Goal: Information Seeking & Learning: Understand process/instructions

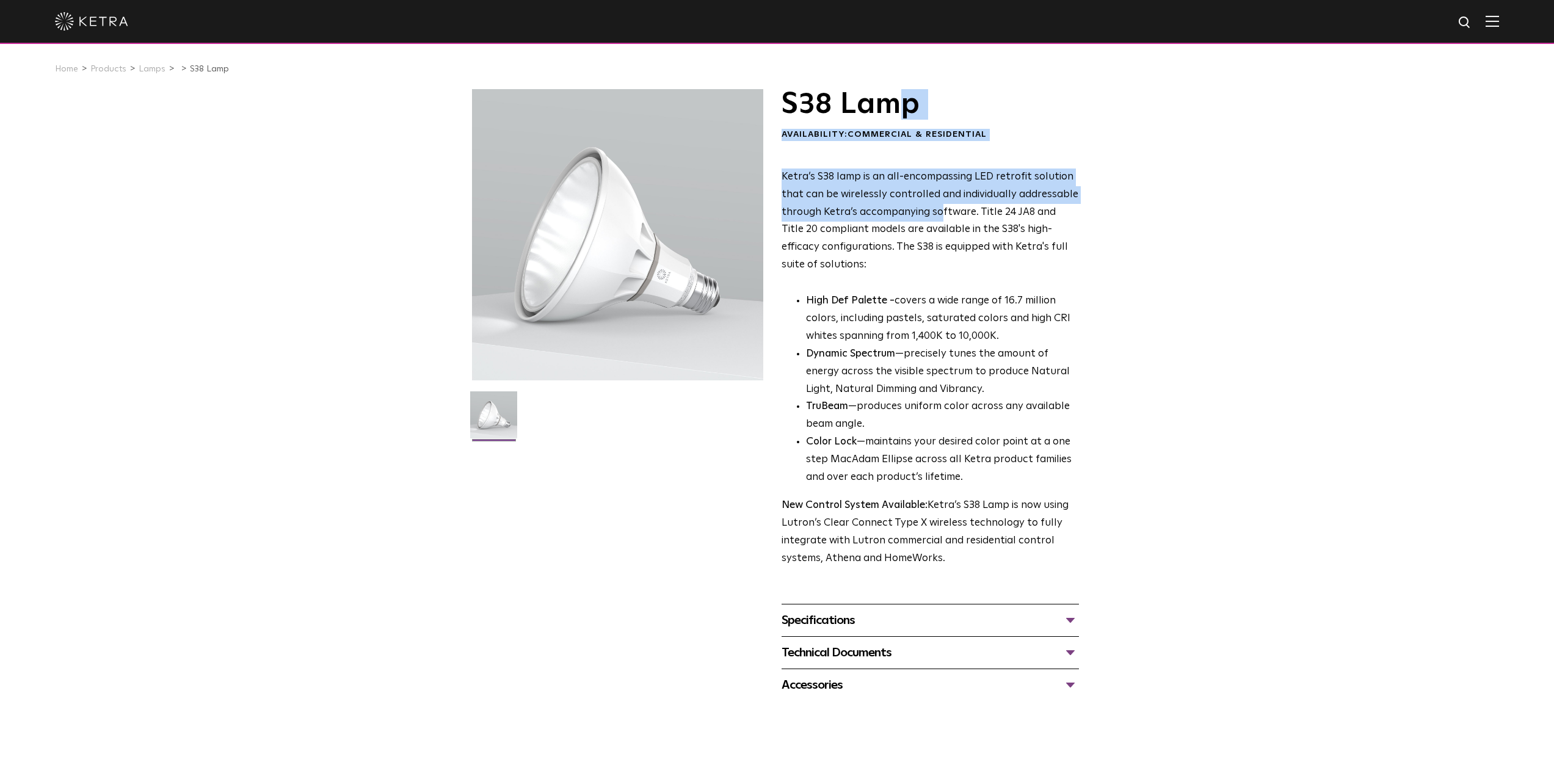
drag, startPoint x: 908, startPoint y: 109, endPoint x: 940, endPoint y: 220, distance: 116.2
click at [940, 220] on div "S38 Lamp Availability: Commercial & Residential Ketra’s S38 lamp is an all-enco…" at bounding box center [930, 328] width 297 height 479
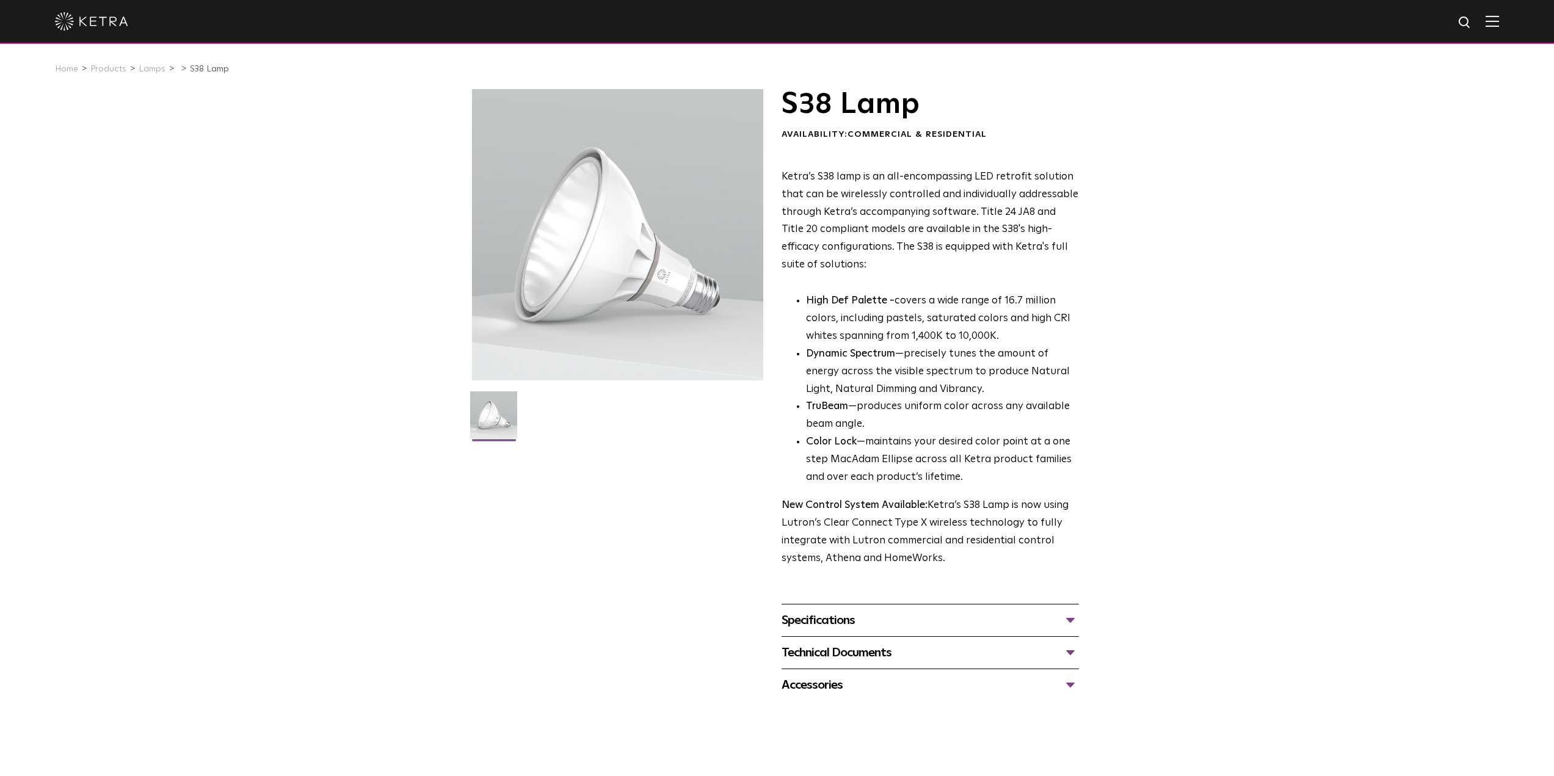
click at [611, 264] on div at bounding box center [617, 234] width 291 height 291
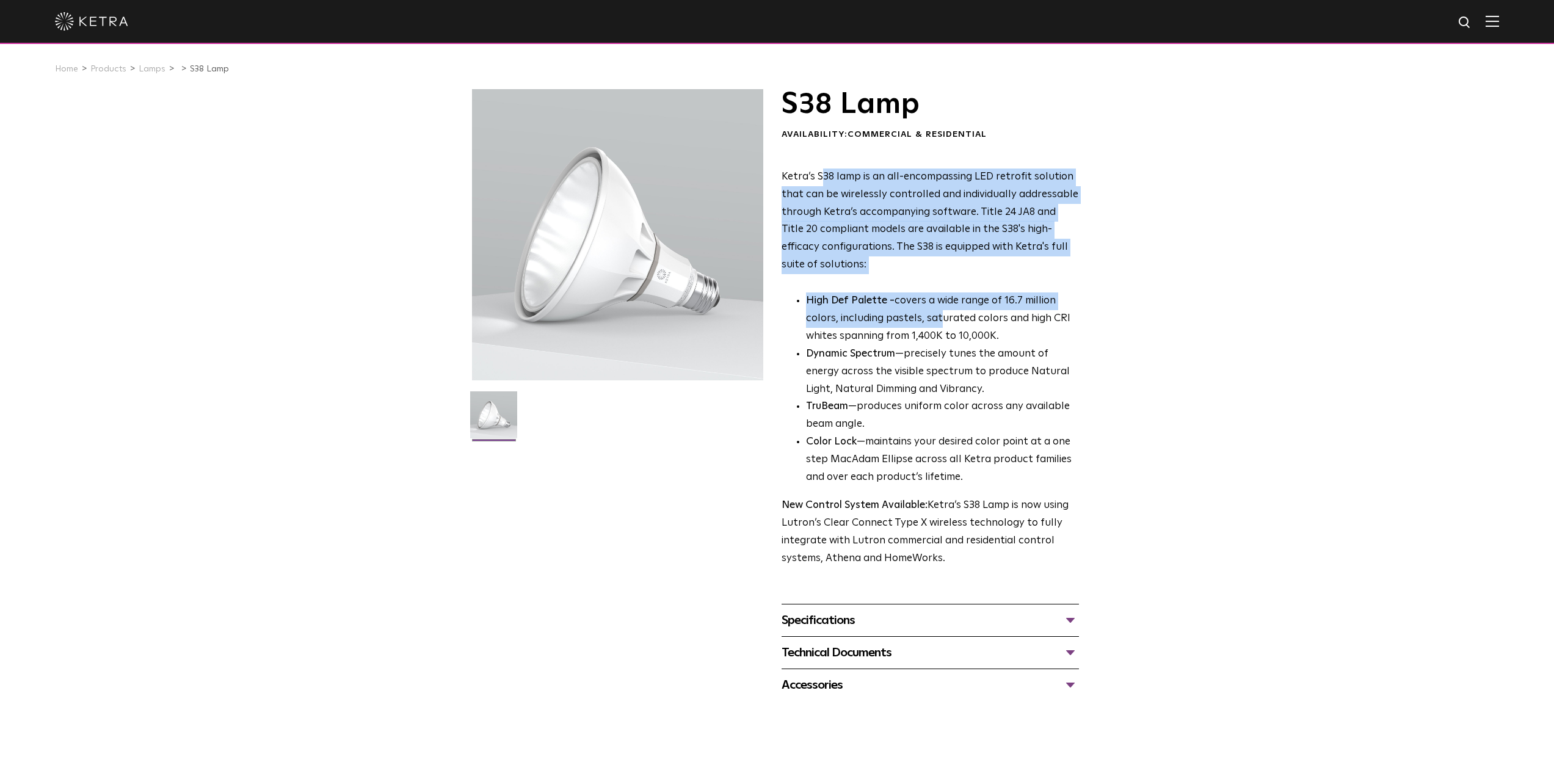
drag, startPoint x: 822, startPoint y: 183, endPoint x: 939, endPoint y: 316, distance: 177.4
click at [939, 316] on div "Ketra’s S38 lamp is an all-encompassing LED retrofit solution that can be wirel…" at bounding box center [930, 368] width 297 height 399
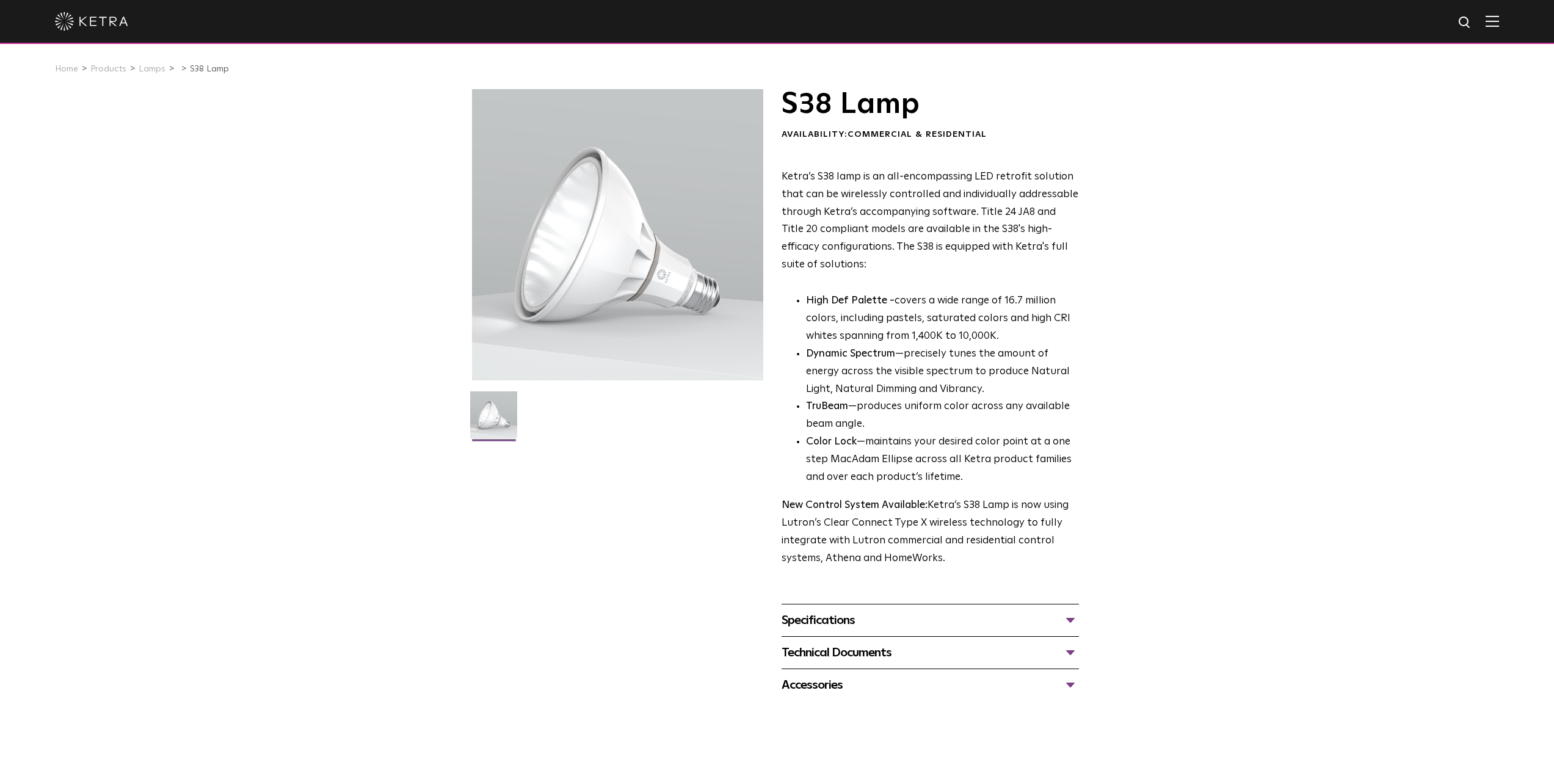
click at [642, 313] on div at bounding box center [617, 234] width 291 height 291
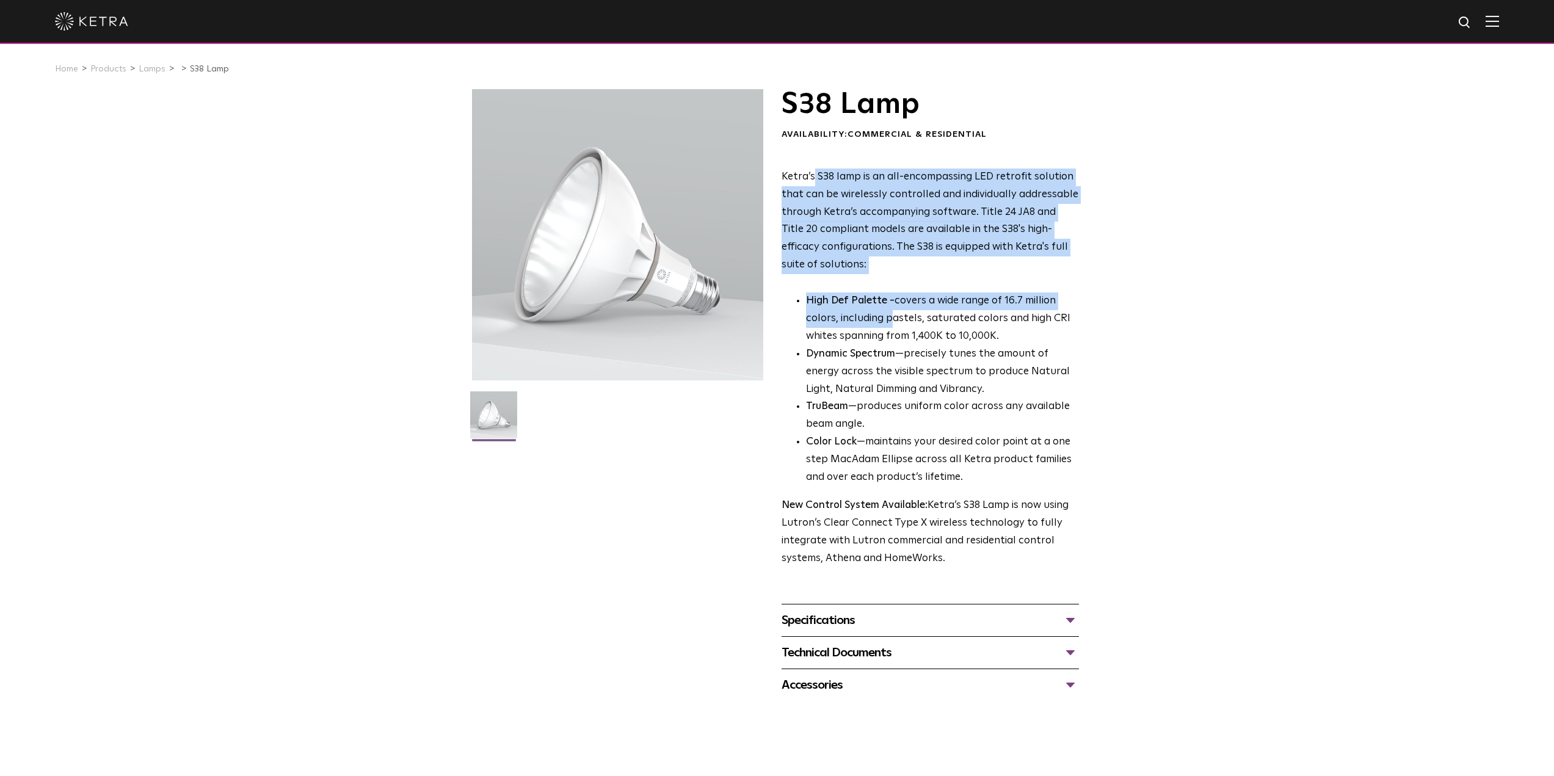
drag, startPoint x: 813, startPoint y: 168, endPoint x: 889, endPoint y: 316, distance: 166.0
click at [889, 316] on div "S38 Lamp Availability: Commercial & Residential Ketra’s S38 lamp is an all-enco…" at bounding box center [930, 328] width 297 height 479
click at [901, 266] on p "Ketra’s S38 lamp is an all-encompassing LED retrofit solution that can be wirel…" at bounding box center [930, 222] width 297 height 106
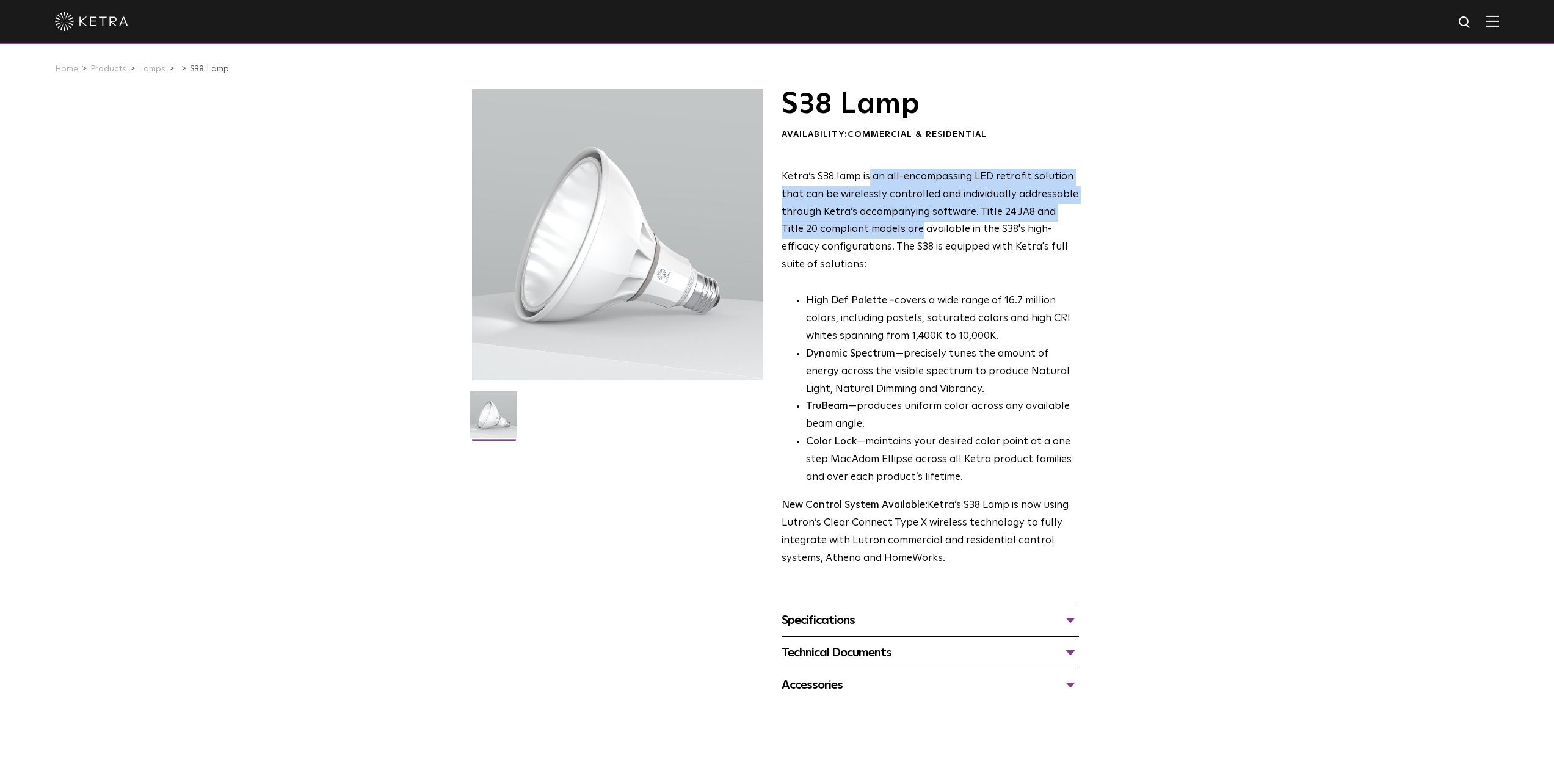
drag, startPoint x: 869, startPoint y: 147, endPoint x: 892, endPoint y: 226, distance: 82.1
click at [896, 238] on div "S38 Lamp Availability: Commercial & Residential Ketra’s S38 lamp is an all-enco…" at bounding box center [930, 328] width 297 height 479
drag, startPoint x: 892, startPoint y: 226, endPoint x: 849, endPoint y: 250, distance: 49.5
click at [892, 225] on p "Ketra’s S38 lamp is an all-encompassing LED retrofit solution that can be wirel…" at bounding box center [930, 222] width 297 height 106
drag, startPoint x: 879, startPoint y: 274, endPoint x: 993, endPoint y: 328, distance: 125.9
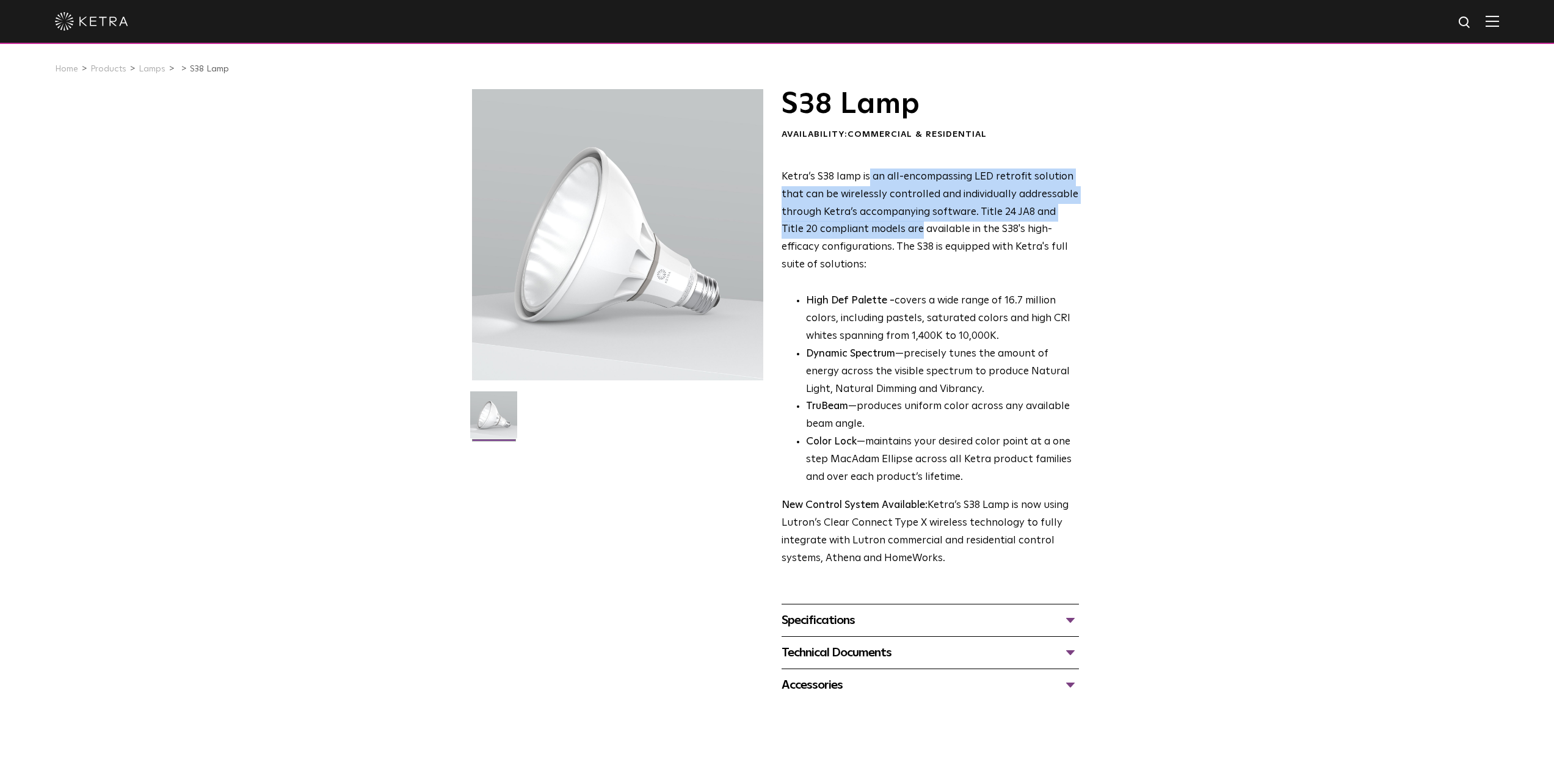
click at [976, 328] on div "Ketra’s S38 lamp is an all-encompassing LED retrofit solution that can be wirel…" at bounding box center [930, 368] width 297 height 399
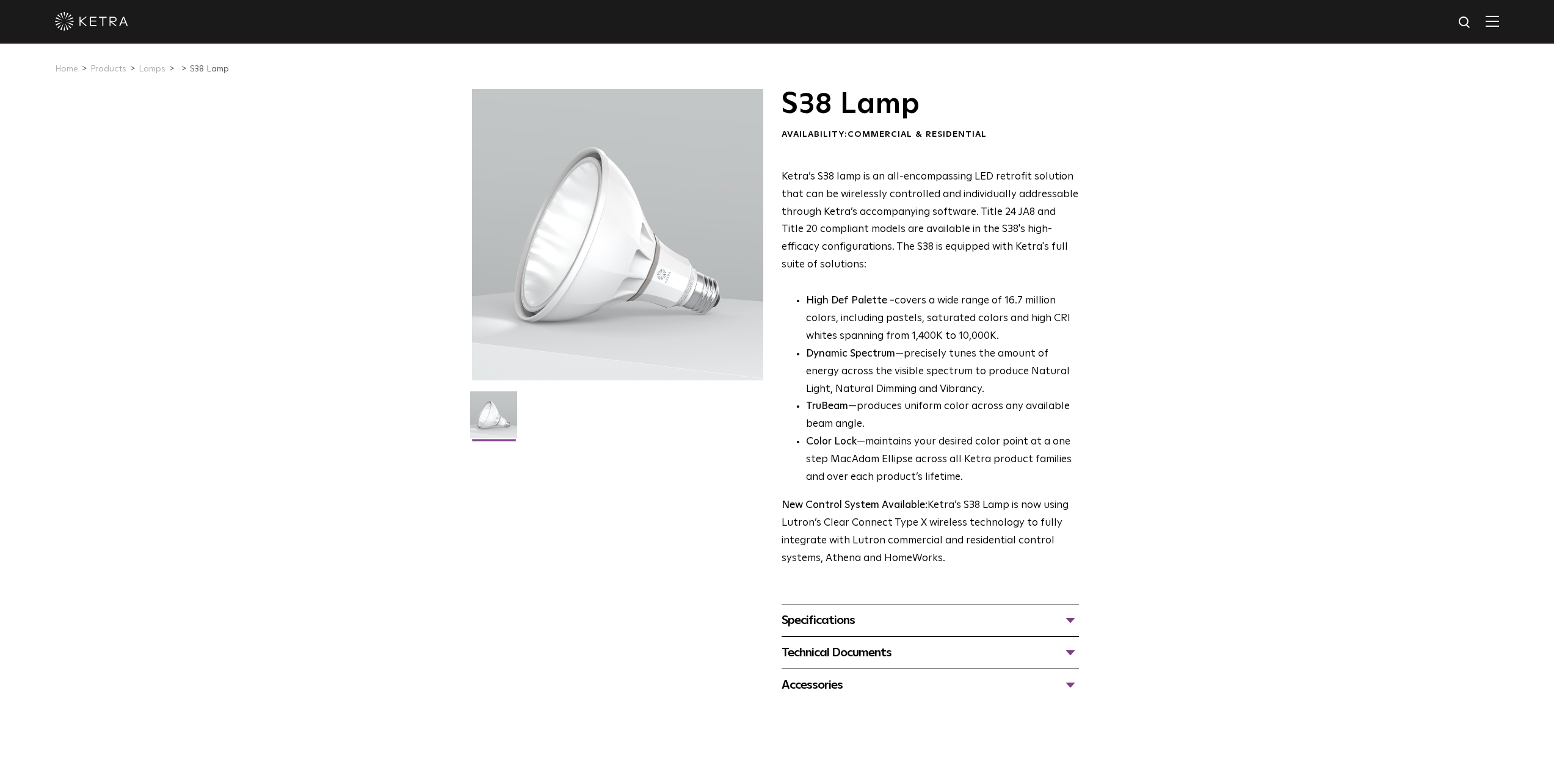
click at [1036, 344] on p "High Def Palette - covers a wide range of 16.7 million colors, including pastel…" at bounding box center [942, 318] width 273 height 53
drag, startPoint x: 995, startPoint y: 271, endPoint x: 1051, endPoint y: 352, distance: 98.2
click at [1051, 352] on div "Ketra’s S38 lamp is an all-encompassing LED retrofit solution that can be wirel…" at bounding box center [930, 368] width 297 height 399
click at [1033, 330] on p "High Def Palette - covers a wide range of 16.7 million colors, including pastel…" at bounding box center [942, 318] width 273 height 53
drag, startPoint x: 1014, startPoint y: 271, endPoint x: 1042, endPoint y: 327, distance: 62.8
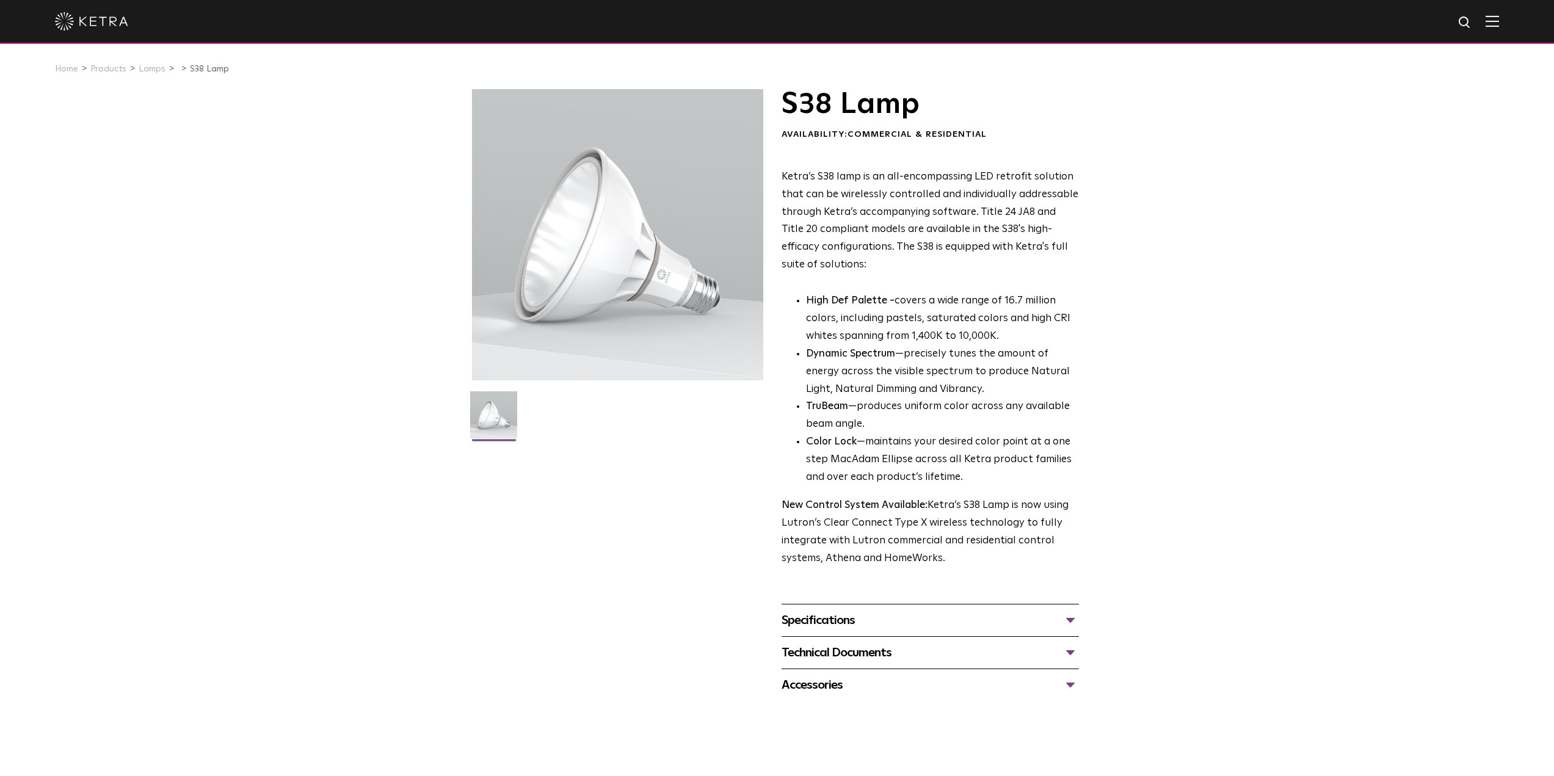
click at [1042, 327] on div "Ketra’s S38 lamp is an all-encompassing LED retrofit solution that can be wirel…" at bounding box center [930, 368] width 297 height 399
click at [1023, 335] on p "High Def Palette - covers a wide range of 16.7 million colors, including pastel…" at bounding box center [942, 318] width 273 height 53
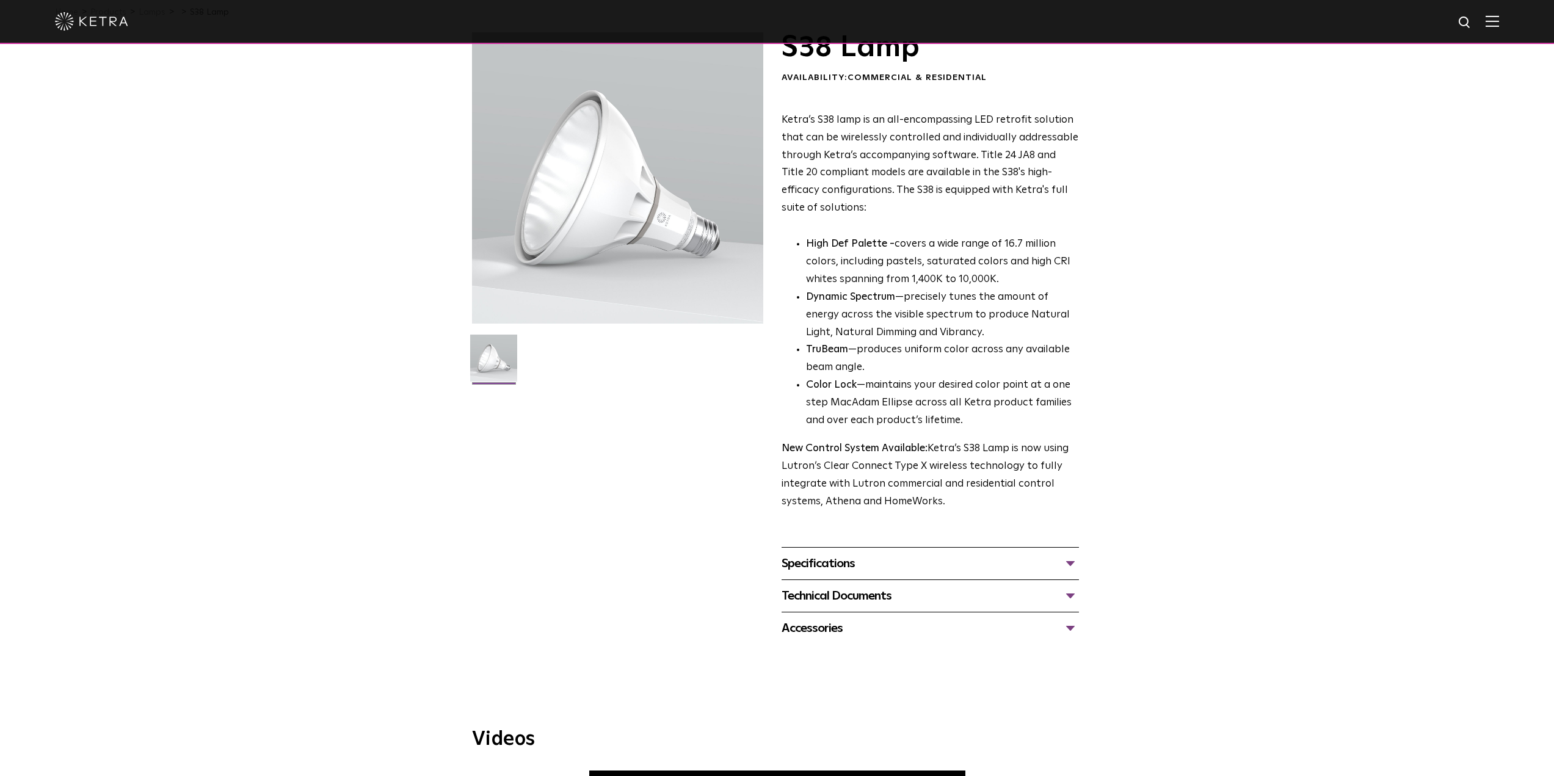
scroll to position [61, 0]
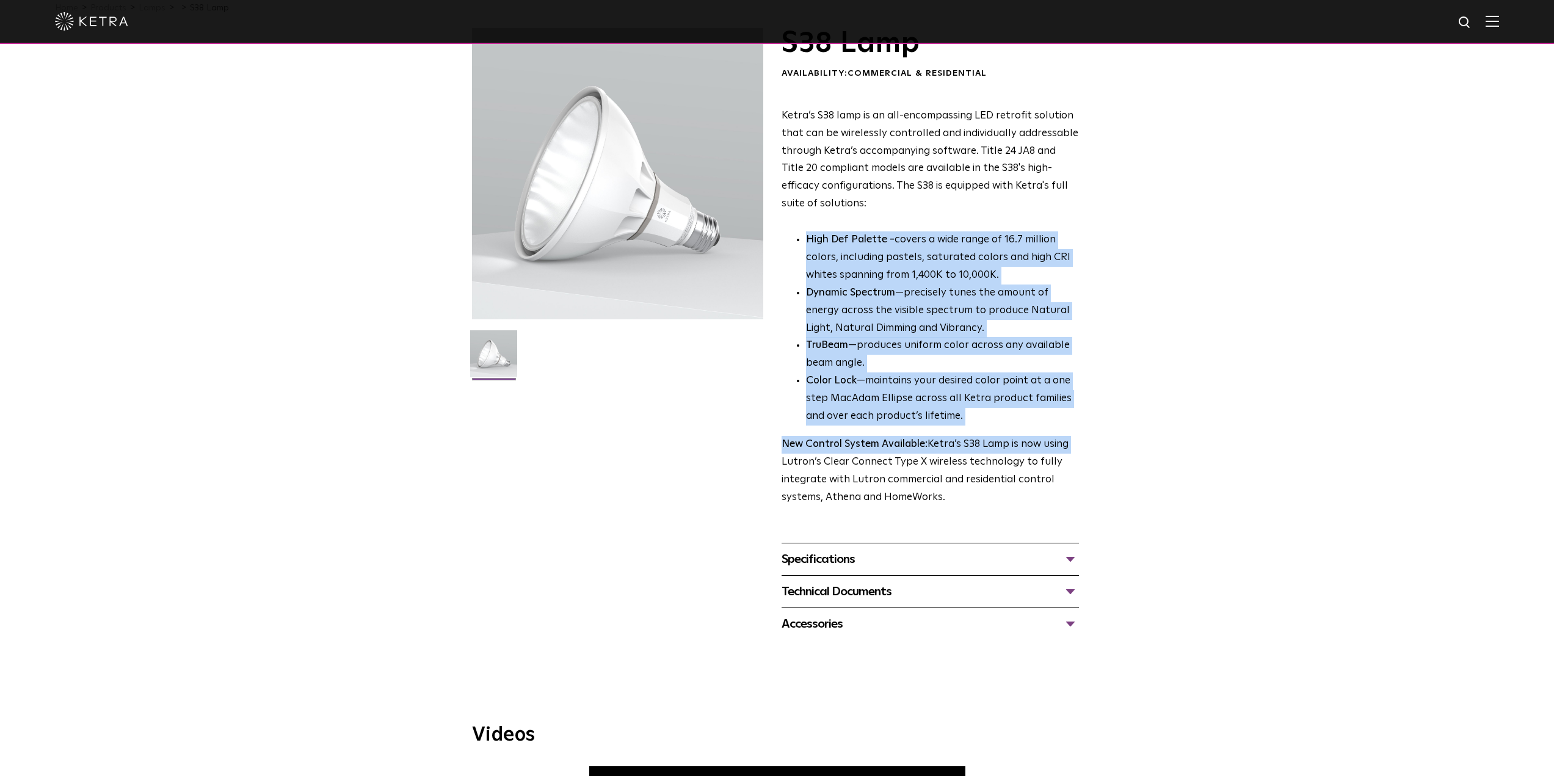
drag, startPoint x: 906, startPoint y: 222, endPoint x: 1045, endPoint y: 401, distance: 226.2
click at [1071, 427] on div "Ketra’s S38 lamp is an all-encompassing LED retrofit solution that can be wirel…" at bounding box center [930, 306] width 297 height 399
click at [1033, 379] on li "Color Lock —maintains your desired color point at a one step MacAdam Ellipse ac…" at bounding box center [942, 398] width 273 height 53
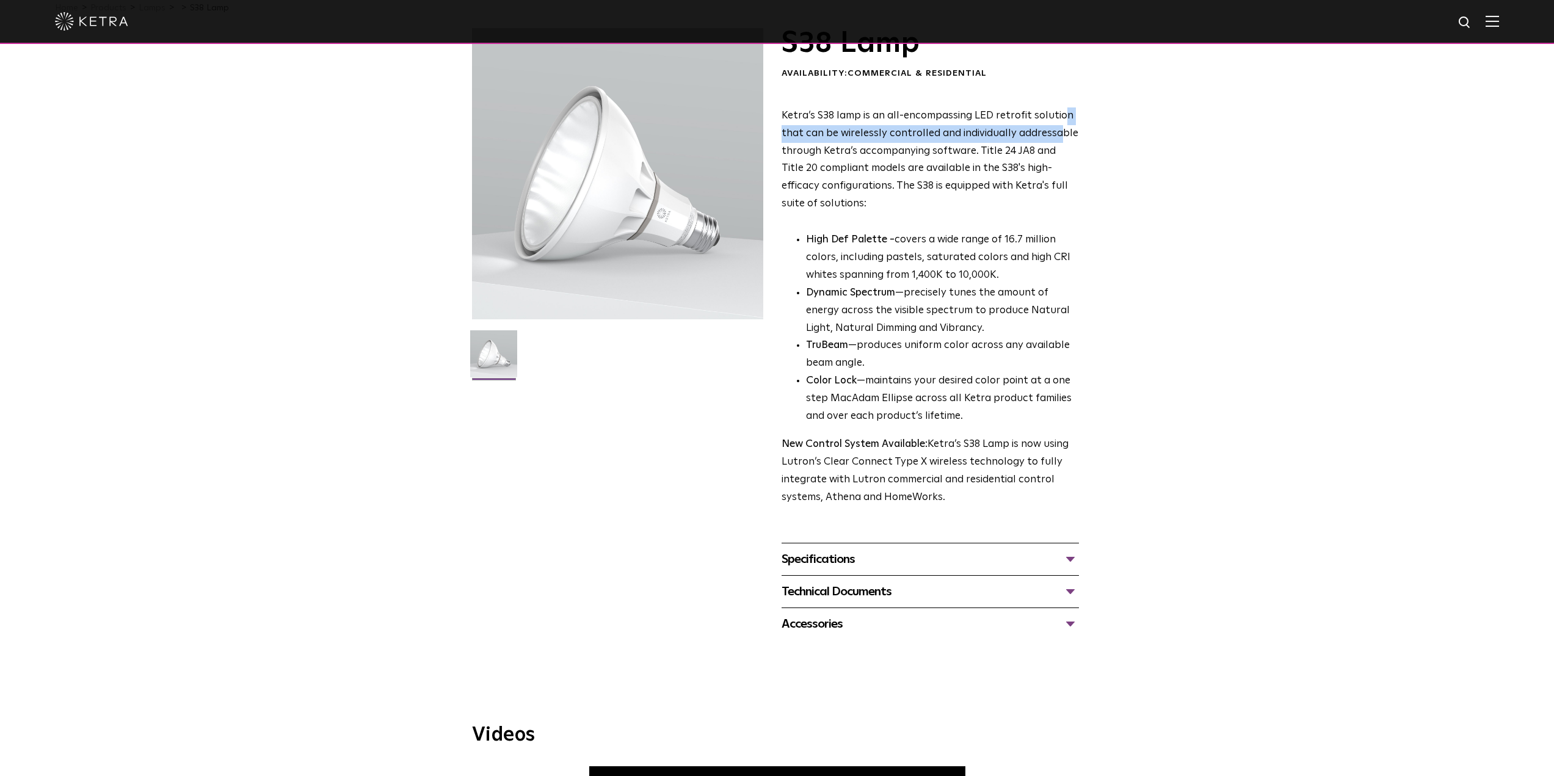
drag, startPoint x: 1061, startPoint y: 130, endPoint x: 1059, endPoint y: 120, distance: 10.1
click at [1059, 123] on p "Ketra’s S38 lamp is an all-encompassing LED retrofit solution that can be wirel…" at bounding box center [930, 160] width 297 height 106
click at [1055, 109] on p "Ketra’s S38 lamp is an all-encompassing LED retrofit solution that can be wirel…" at bounding box center [930, 160] width 297 height 106
drag, startPoint x: 1064, startPoint y: 104, endPoint x: 1133, endPoint y: 200, distance: 119.0
click at [1133, 200] on div "S38 Lamp Availability: Commercial & Residential Ketra’s S38 lamp is an all-enco…" at bounding box center [777, 334] width 1554 height 612
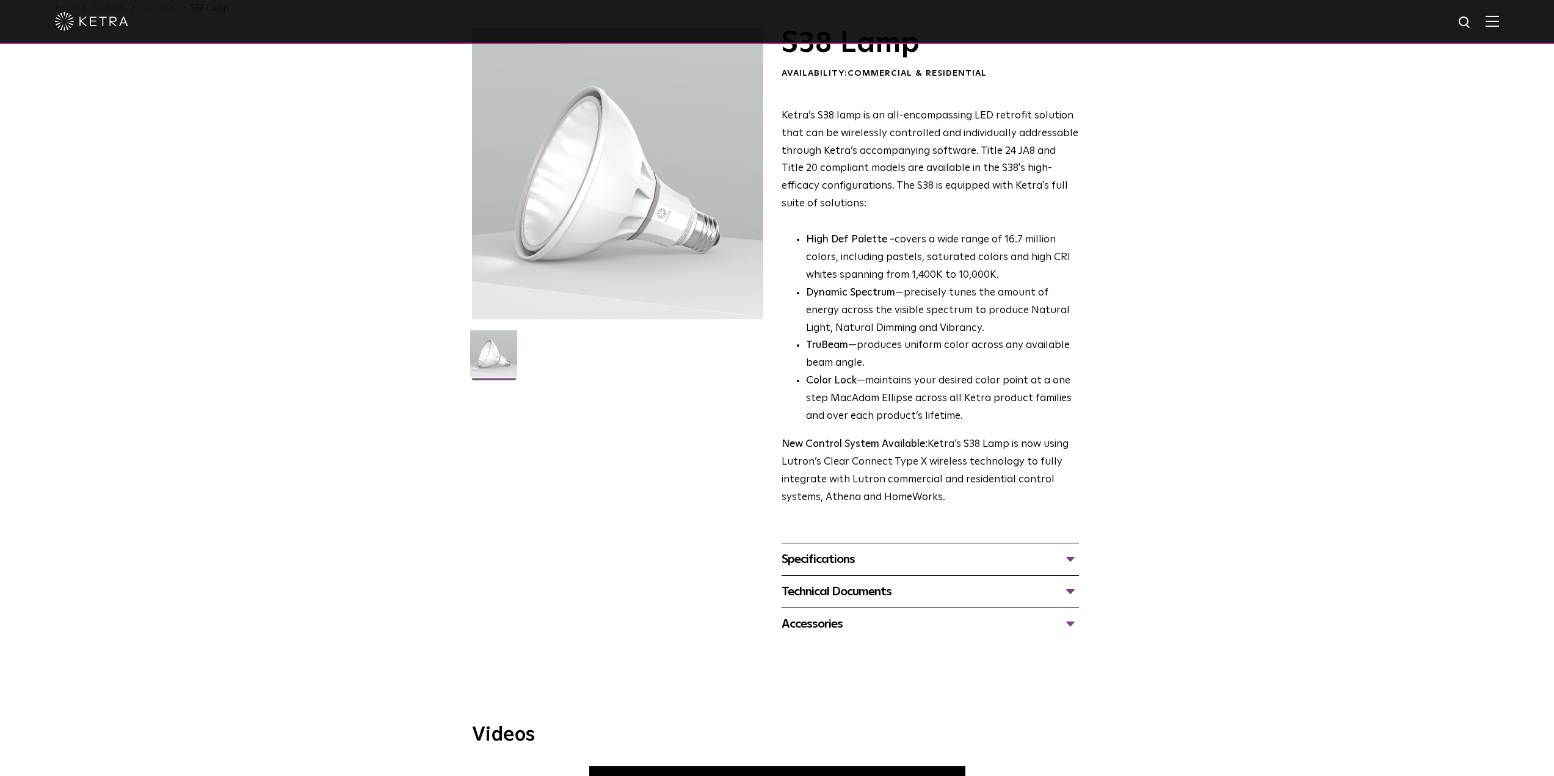
click at [1133, 197] on div "S38 Lamp Availability: Commercial & Residential Ketra’s S38 lamp is an all-enco…" at bounding box center [777, 334] width 1554 height 612
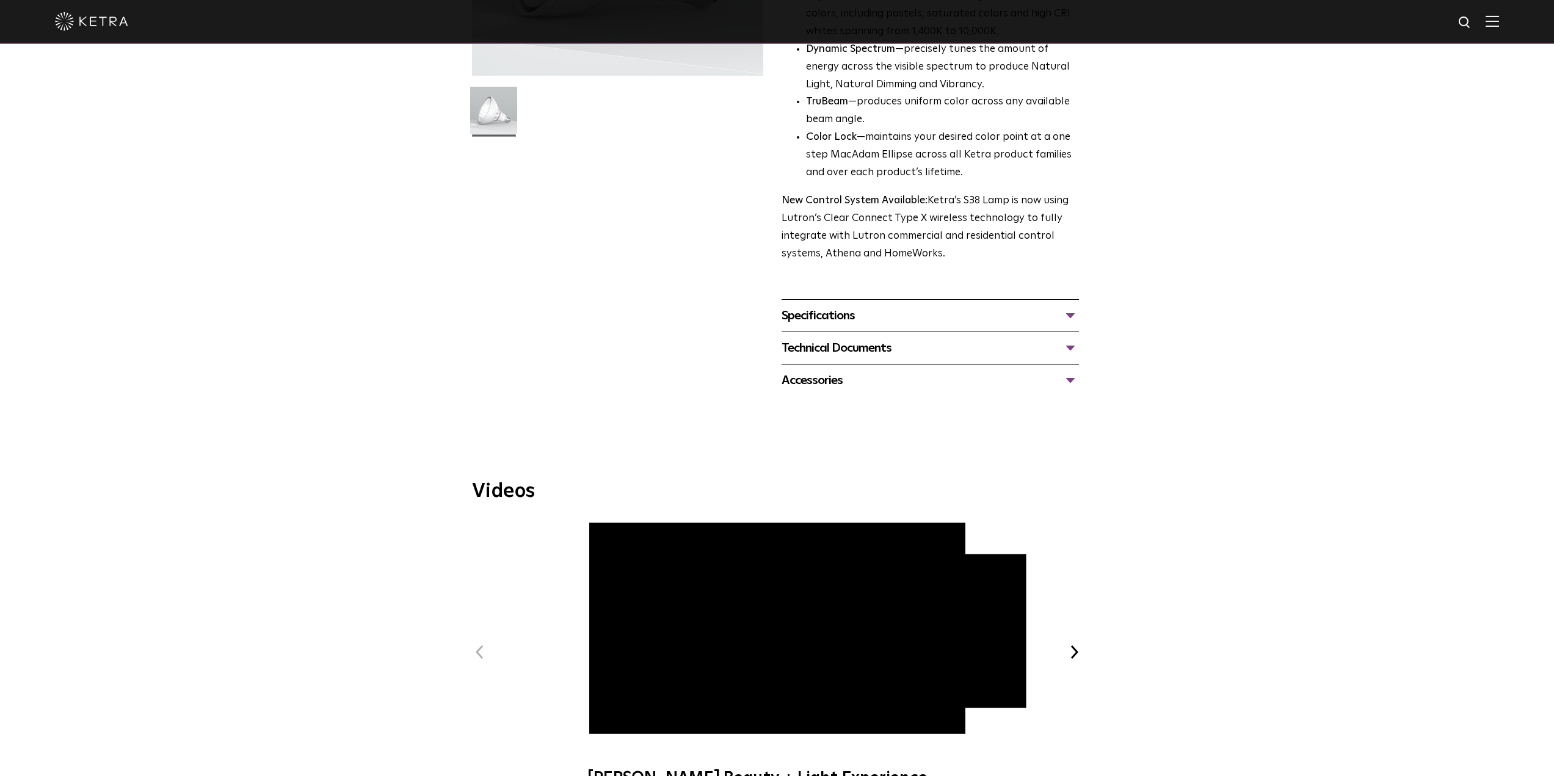
scroll to position [305, 0]
click at [1052, 317] on div "Specifications" at bounding box center [930, 315] width 297 height 20
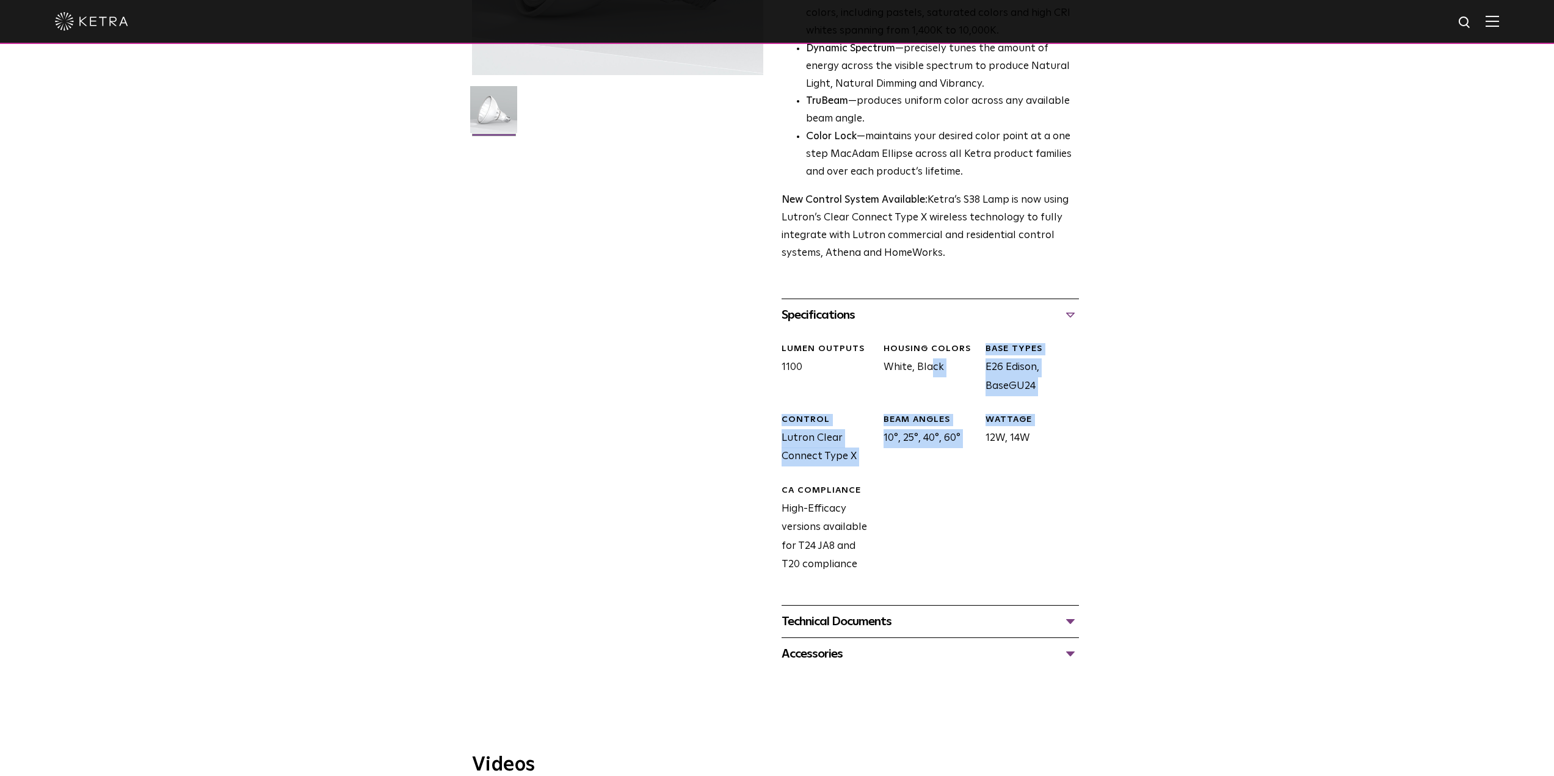
drag, startPoint x: 895, startPoint y: 391, endPoint x: 979, endPoint y: 470, distance: 114.9
click at [979, 470] on div "LUMEN OUTPUTS 1100 HOUSING COLORS White, Black BASE TYPES E26 Edison, BaseGU24 …" at bounding box center [925, 468] width 307 height 274
click at [956, 468] on div "LUMEN OUTPUTS 1100 HOUSING COLORS White, Black BASE TYPES E26 Edison, BaseGU24 …" at bounding box center [925, 468] width 307 height 274
drag, startPoint x: 888, startPoint y: 387, endPoint x: 1019, endPoint y: 477, distance: 158.9
click at [1019, 477] on div "LUMEN OUTPUTS 1100 HOUSING COLORS White, Black BASE TYPES E26 Edison, BaseGU24 …" at bounding box center [925, 468] width 307 height 274
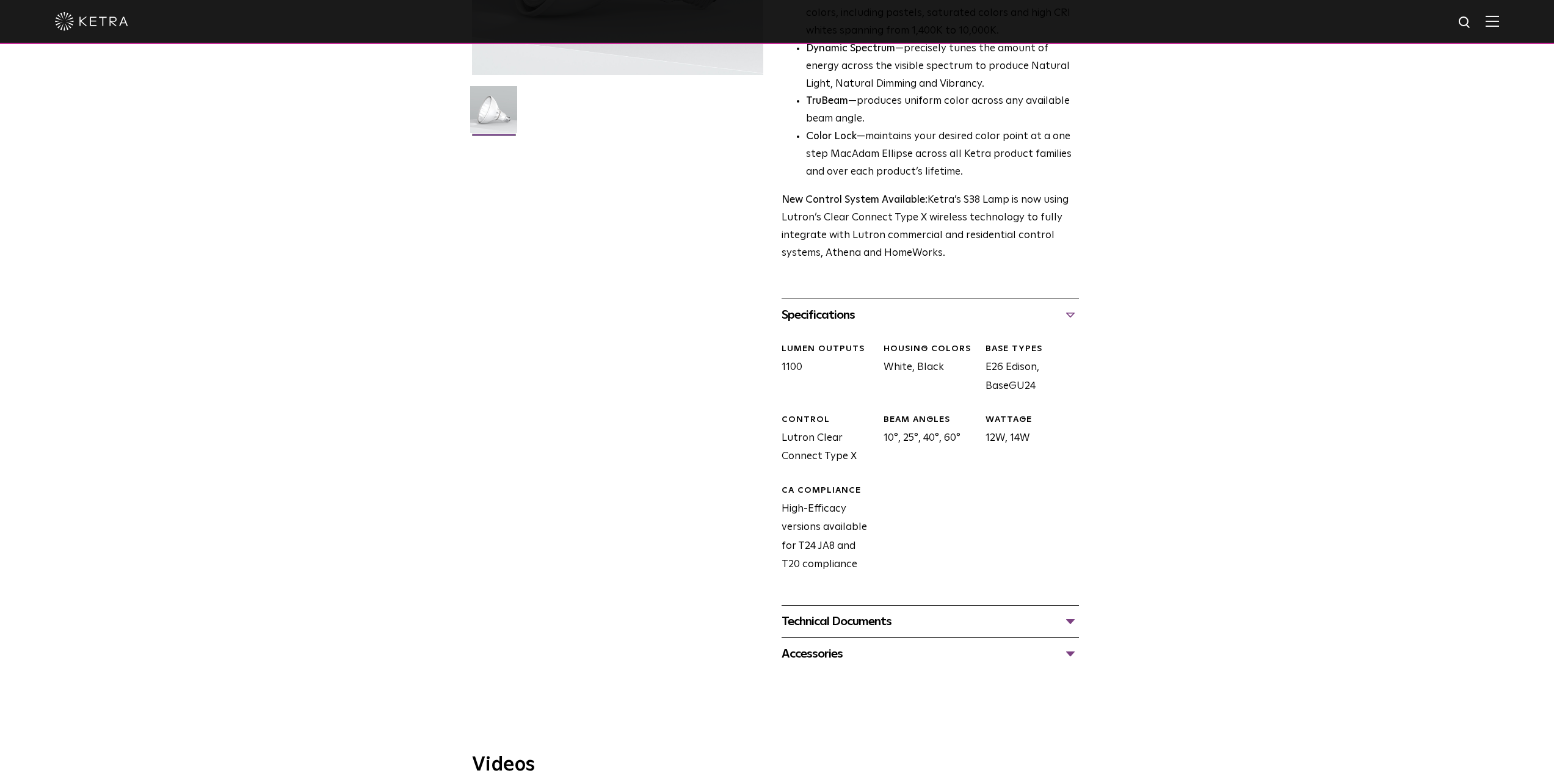
click at [1014, 472] on div "LUMEN OUTPUTS 1100 HOUSING COLORS White, Black BASE TYPES E26 Edison, BaseGU24 …" at bounding box center [925, 468] width 307 height 274
drag, startPoint x: 960, startPoint y: 397, endPoint x: 1036, endPoint y: 471, distance: 105.4
click at [1036, 471] on div "LUMEN OUTPUTS 1100 HOUSING COLORS White, Black BASE TYPES E26 Edison, BaseGU24 …" at bounding box center [925, 468] width 307 height 274
drag, startPoint x: 777, startPoint y: 425, endPoint x: 1080, endPoint y: 488, distance: 309.3
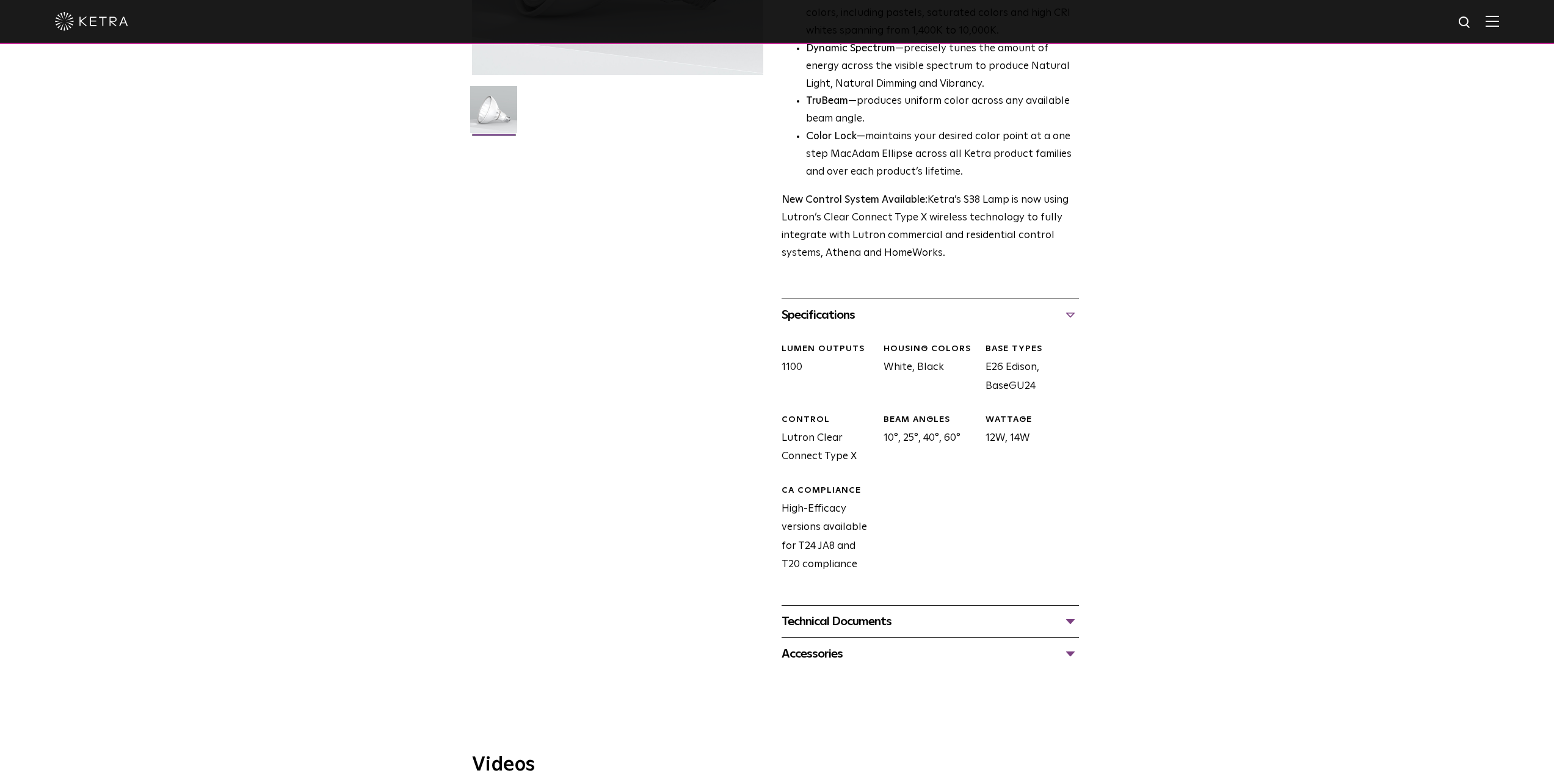
click at [1080, 488] on div "S38 Lamp Availability: Commercial & Residential Ketra’s S38 lamp is an all-enco…" at bounding box center [777, 227] width 611 height 886
drag, startPoint x: 1078, startPoint y: 487, endPoint x: 1071, endPoint y: 482, distance: 8.8
click at [1078, 487] on div "LUMEN OUTPUTS 1100 HOUSING COLORS White, Black BASE TYPES E26 Edison, BaseGU24 …" at bounding box center [925, 468] width 307 height 274
click at [1075, 405] on div "LUMEN OUTPUTS 1100 HOUSING COLORS White, Black BASE TYPES E26 Edison, BaseGU24 …" at bounding box center [925, 468] width 307 height 274
drag, startPoint x: 787, startPoint y: 412, endPoint x: 1000, endPoint y: 474, distance: 222.0
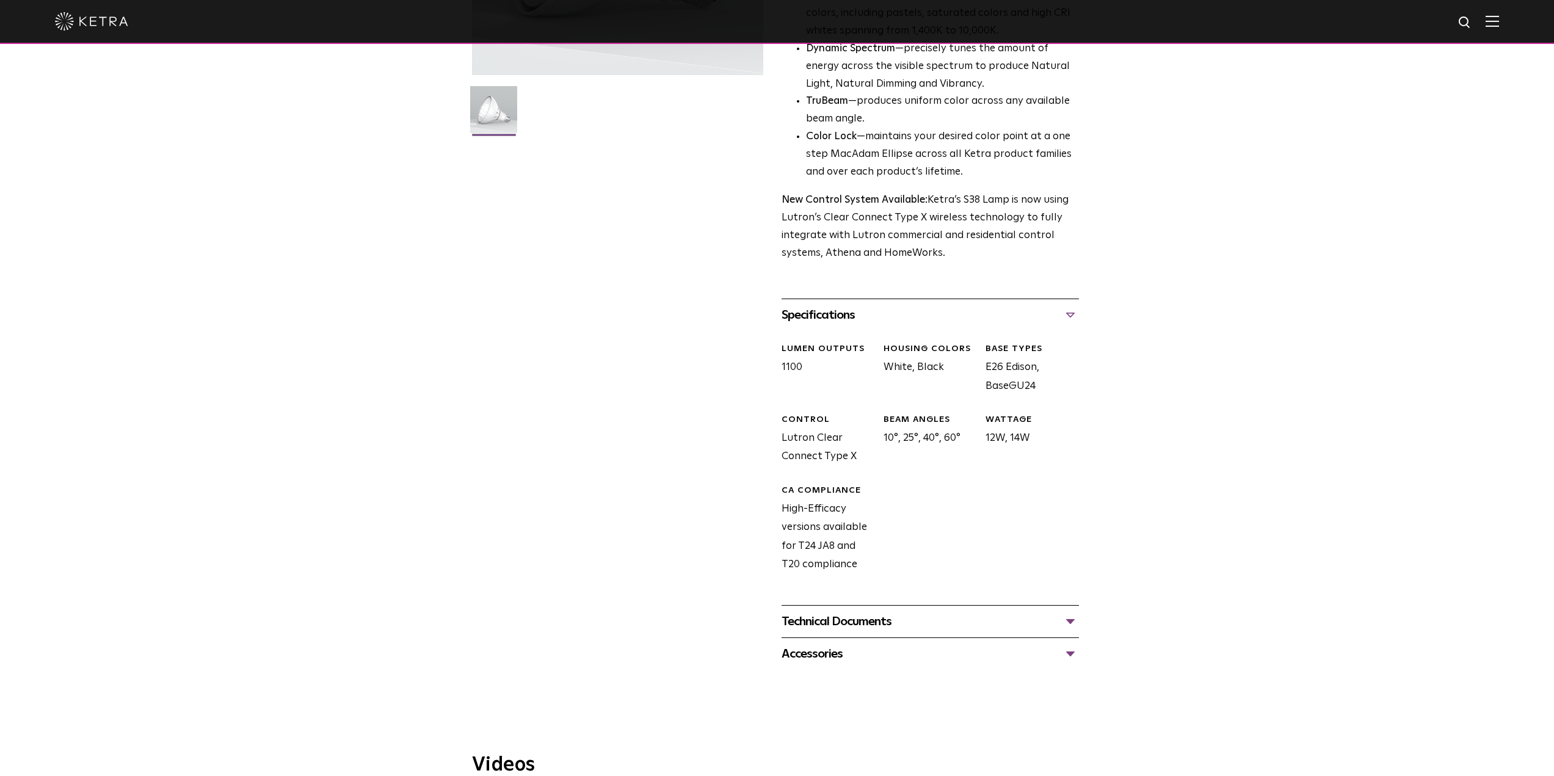
click at [1000, 474] on div "LUMEN OUTPUTS 1100 HOUSING COLORS White, Black BASE TYPES E26 Edison, BaseGU24 …" at bounding box center [925, 468] width 307 height 274
drag, startPoint x: 777, startPoint y: 365, endPoint x: 1062, endPoint y: 457, distance: 299.1
click at [1062, 457] on div "S38 Lamp Availability: Commercial & Residential Ketra’s S38 lamp is an all-enco…" at bounding box center [777, 227] width 611 height 886
click at [1062, 457] on div "WATTAGE 12W, 14W" at bounding box center [1027, 440] width 102 height 53
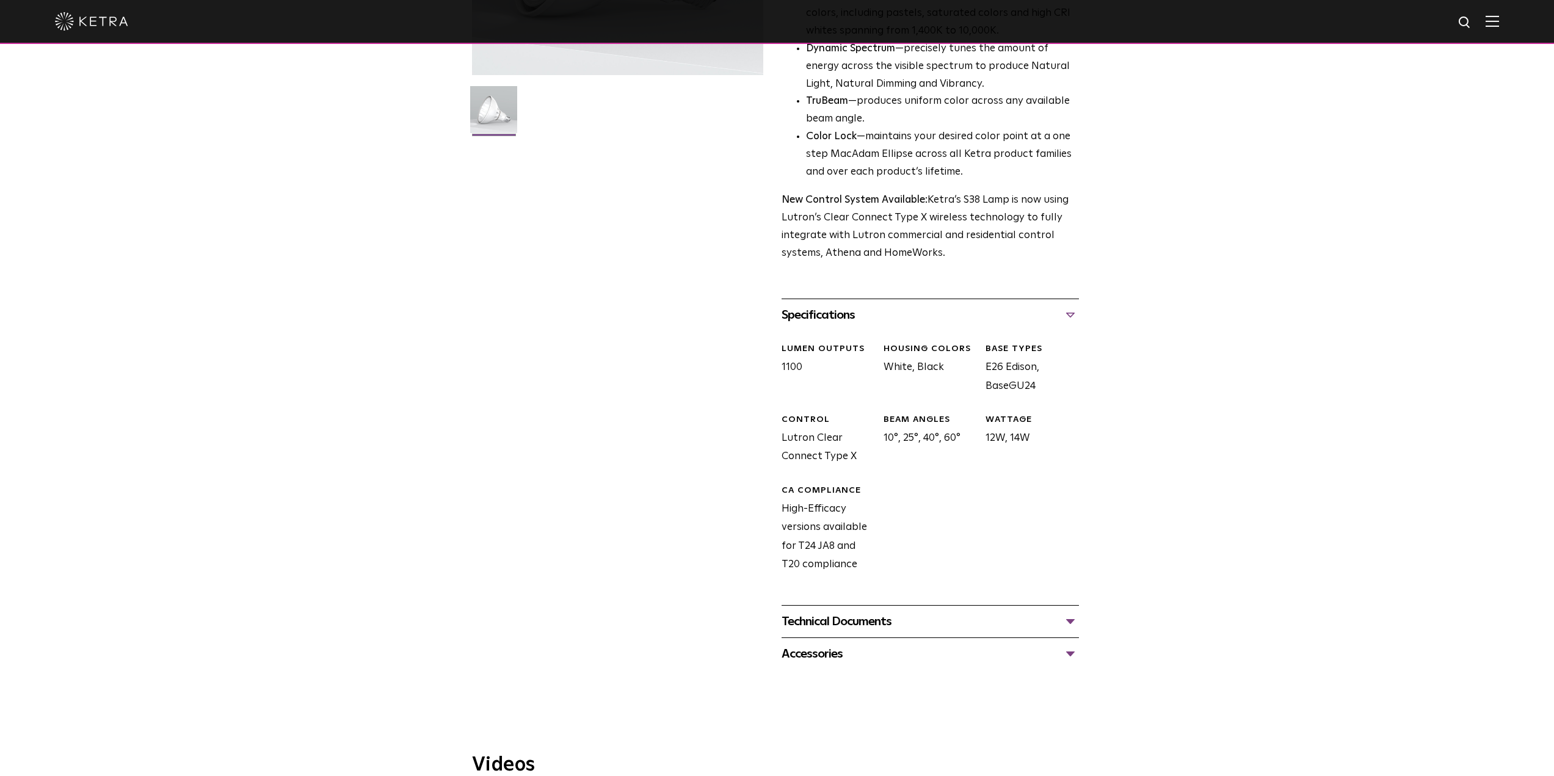
drag, startPoint x: 783, startPoint y: 371, endPoint x: 997, endPoint y: 424, distance: 220.8
click at [997, 424] on div "LUMEN OUTPUTS 1100 HOUSING COLORS White, Black BASE TYPES E26 Edison, BaseGU24 …" at bounding box center [925, 468] width 307 height 274
click at [1060, 405] on div "LUMEN OUTPUTS 1100 HOUSING COLORS White, Black BASE TYPES E26 Edison, BaseGU24 …" at bounding box center [925, 468] width 307 height 274
drag, startPoint x: 987, startPoint y: 366, endPoint x: 1048, endPoint y: 379, distance: 62.4
click at [1048, 379] on div "BASE TYPES E26 Edison, BaseGU24" at bounding box center [1027, 369] width 102 height 53
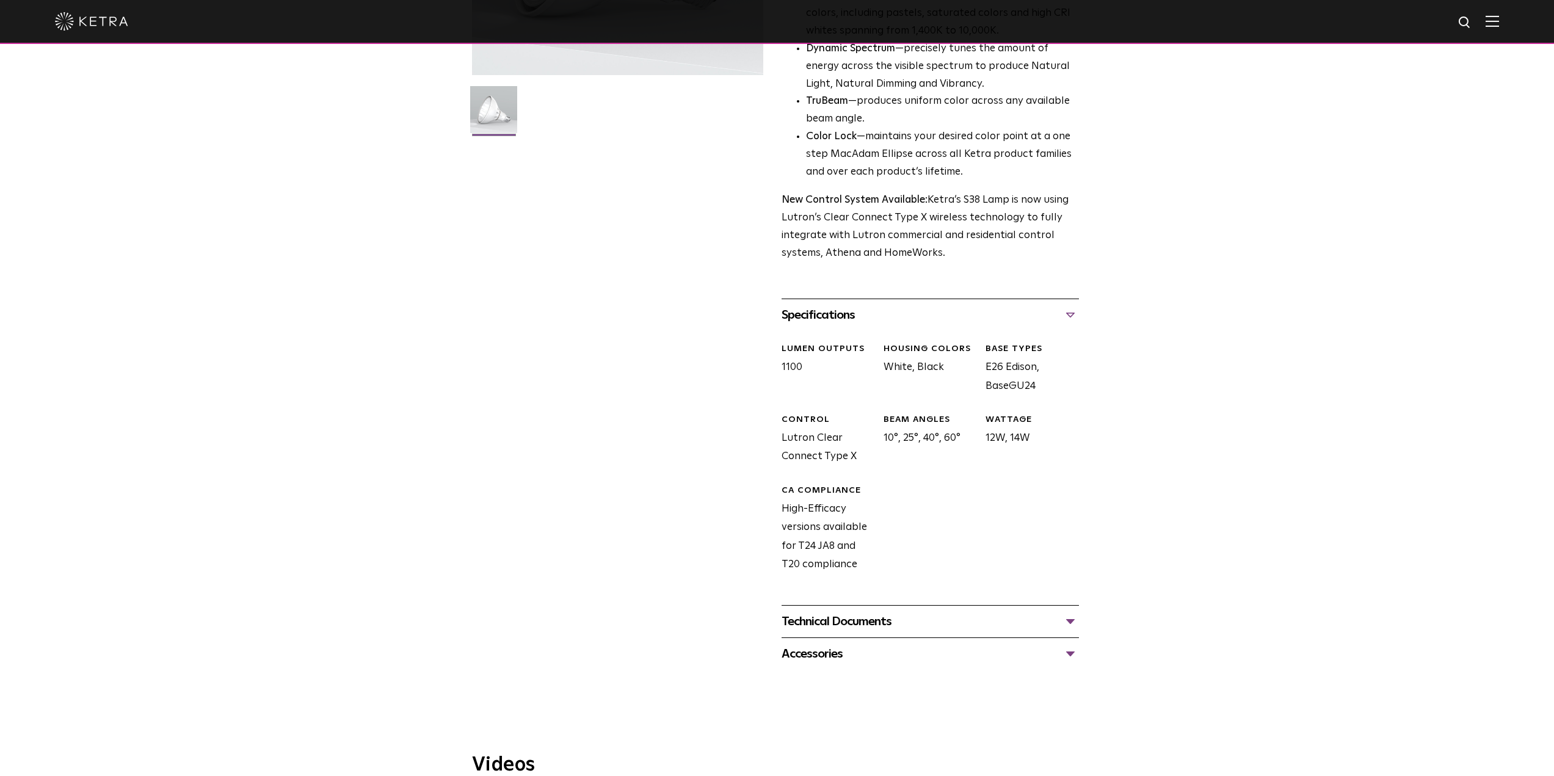
click at [1048, 379] on div "BASE TYPES E26 Edison, BaseGU24" at bounding box center [1027, 369] width 102 height 53
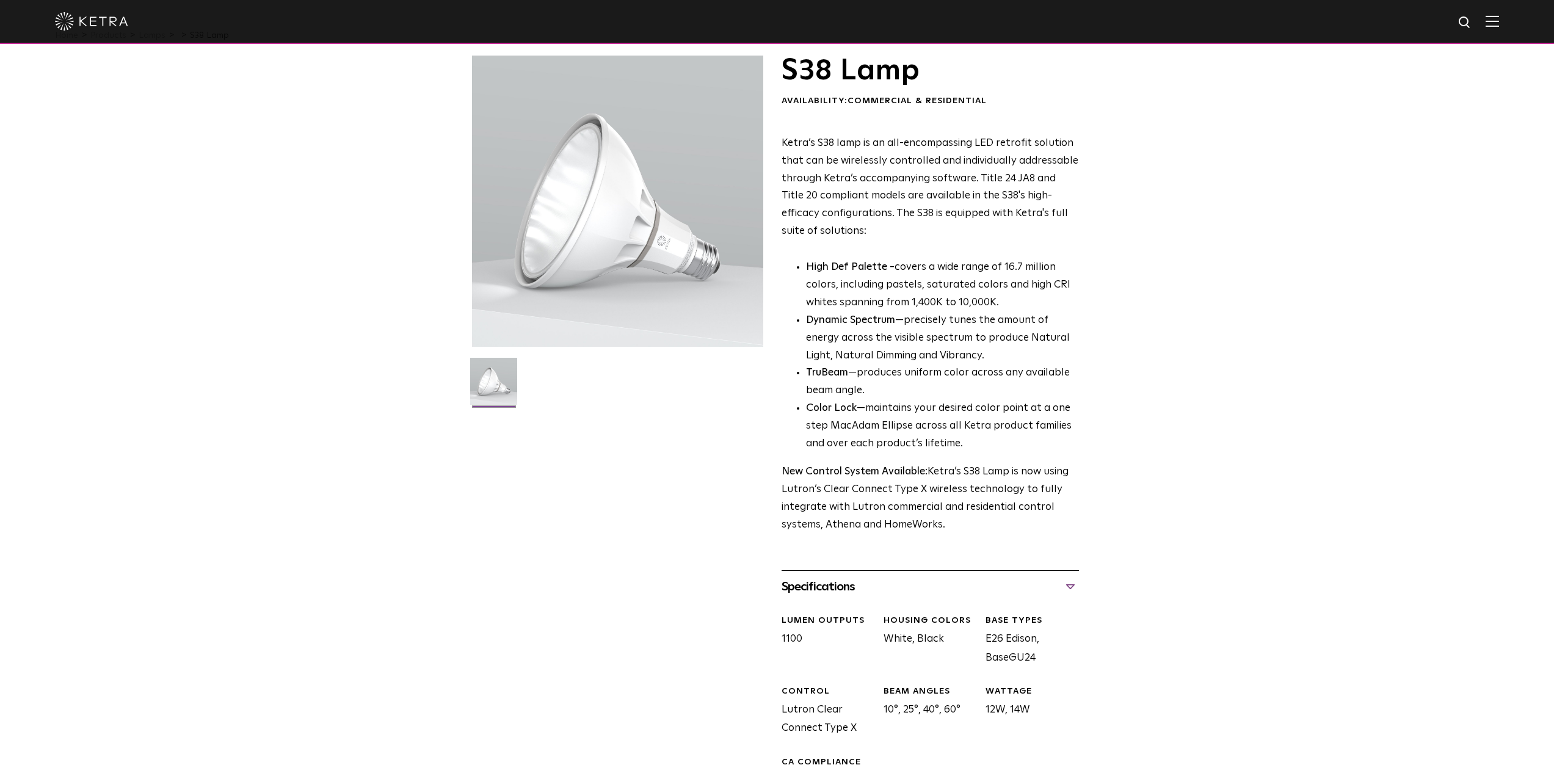
scroll to position [0, 0]
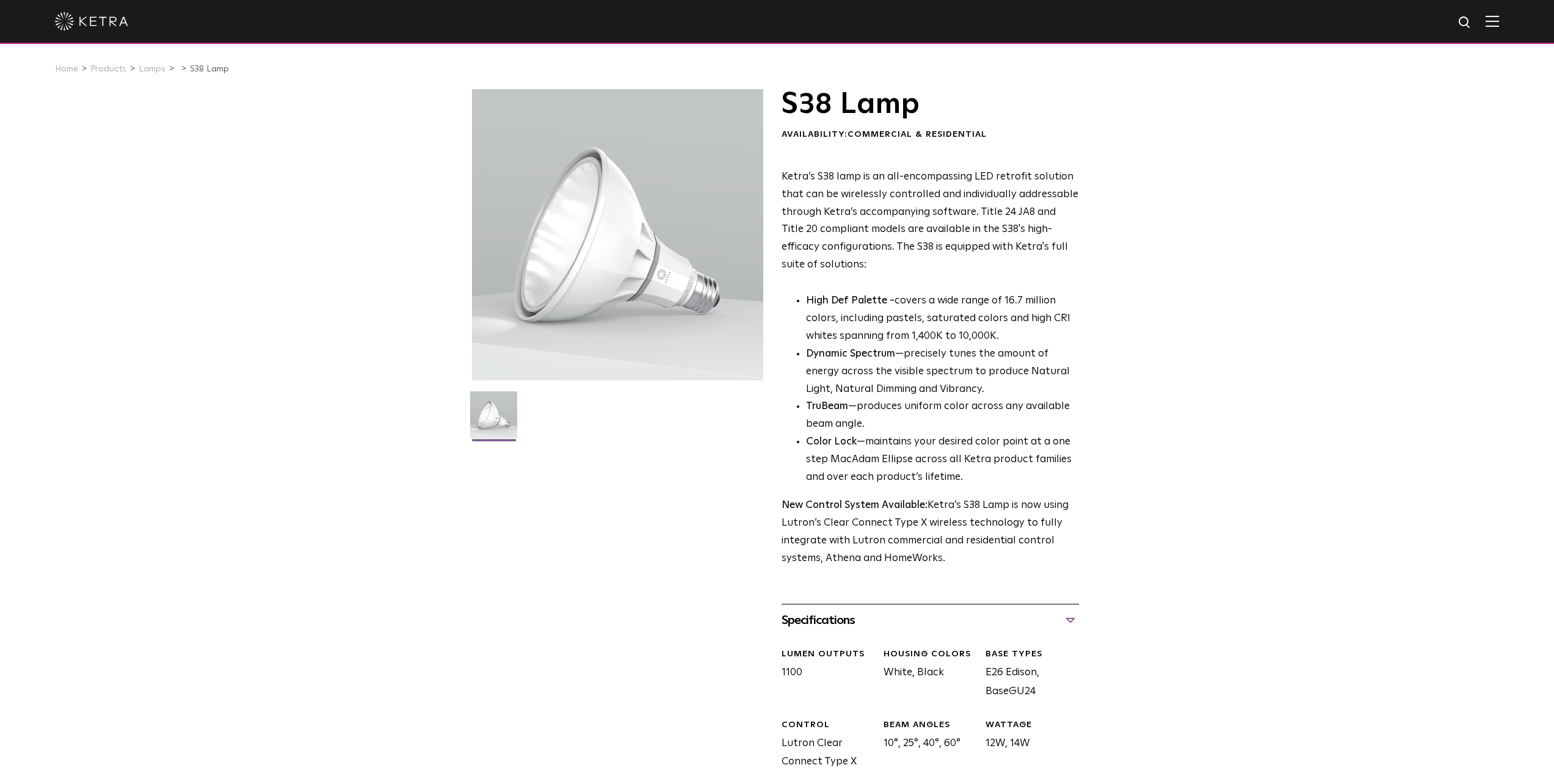
drag, startPoint x: 965, startPoint y: 270, endPoint x: 1058, endPoint y: 476, distance: 225.7
click at [1058, 476] on div "Ketra’s S38 lamp is an all-encompassing LED retrofit solution that can be wirel…" at bounding box center [930, 368] width 297 height 399
click at [691, 470] on div "S38 Lamp Availability: Commercial & Residential Ketra’s S38 lamp is an all-enco…" at bounding box center [777, 532] width 611 height 886
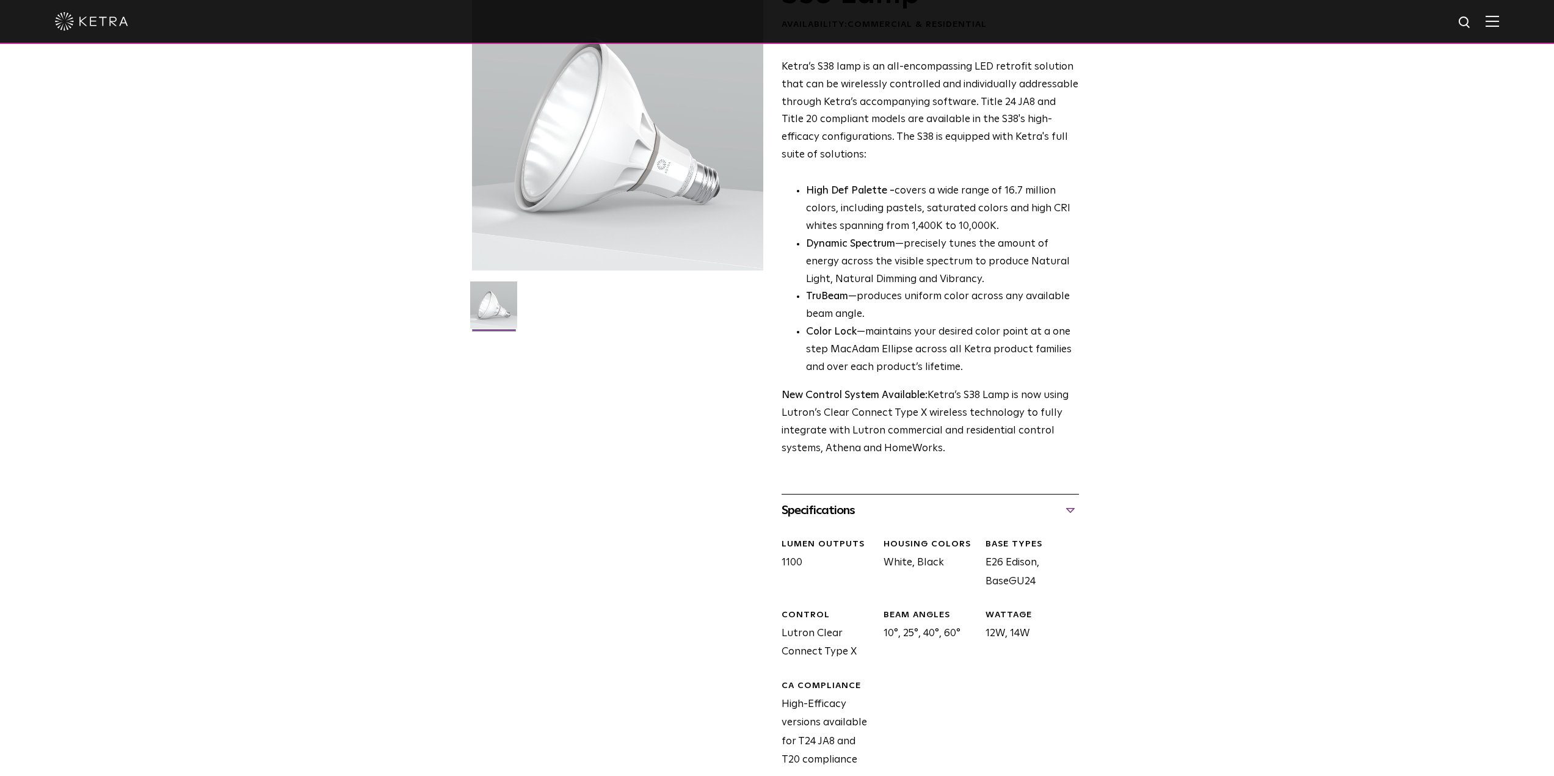
scroll to position [122, 0]
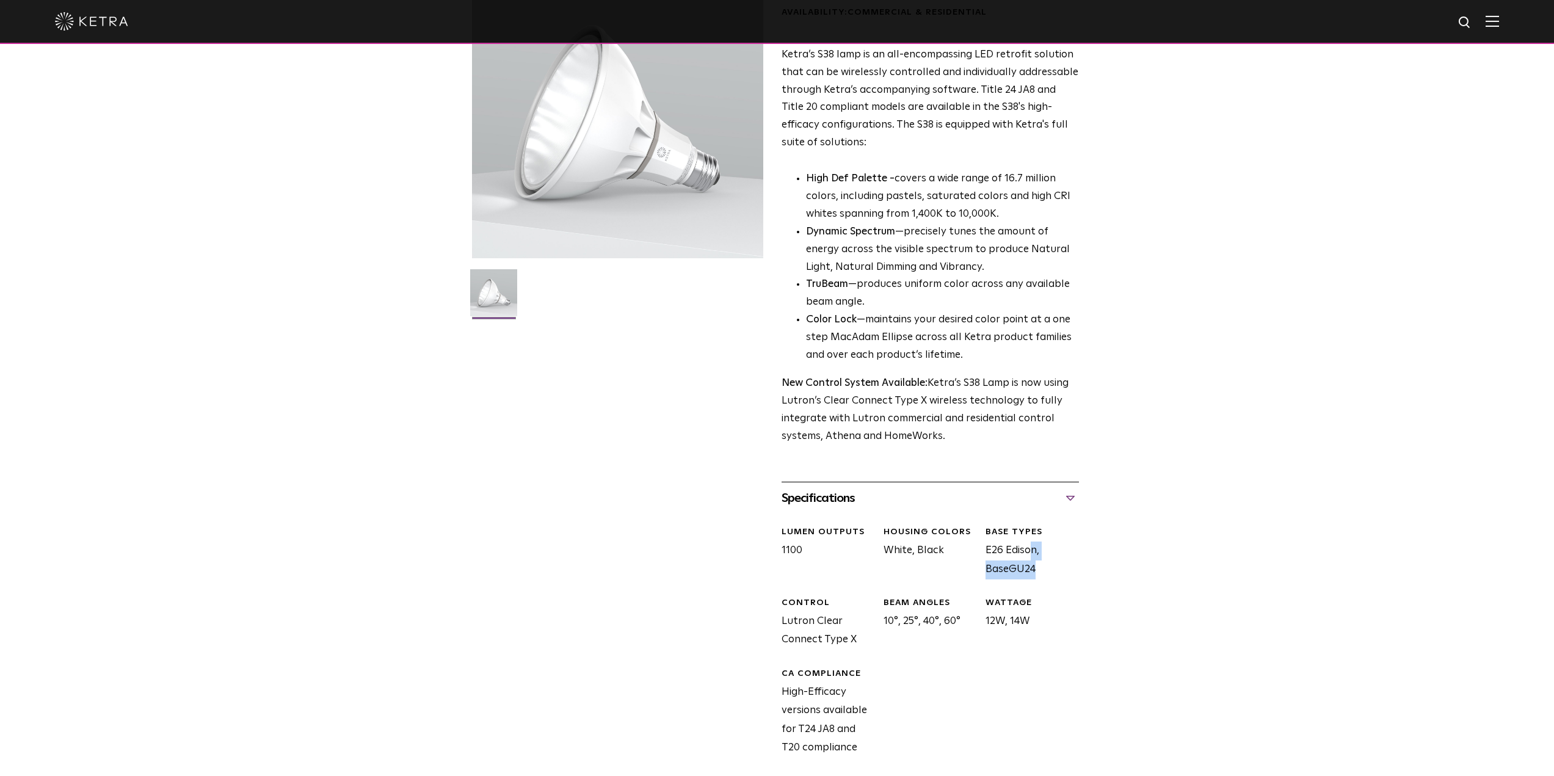
drag, startPoint x: 982, startPoint y: 550, endPoint x: 1054, endPoint y: 546, distance: 72.1
click at [1054, 546] on div "BASE TYPES E26 Edison, BaseGU24" at bounding box center [1027, 552] width 102 height 53
click at [1095, 510] on div "S38 Lamp Availability: Commercial & Residential Ketra’s S38 lamp is an all-enco…" at bounding box center [777, 410] width 1554 height 886
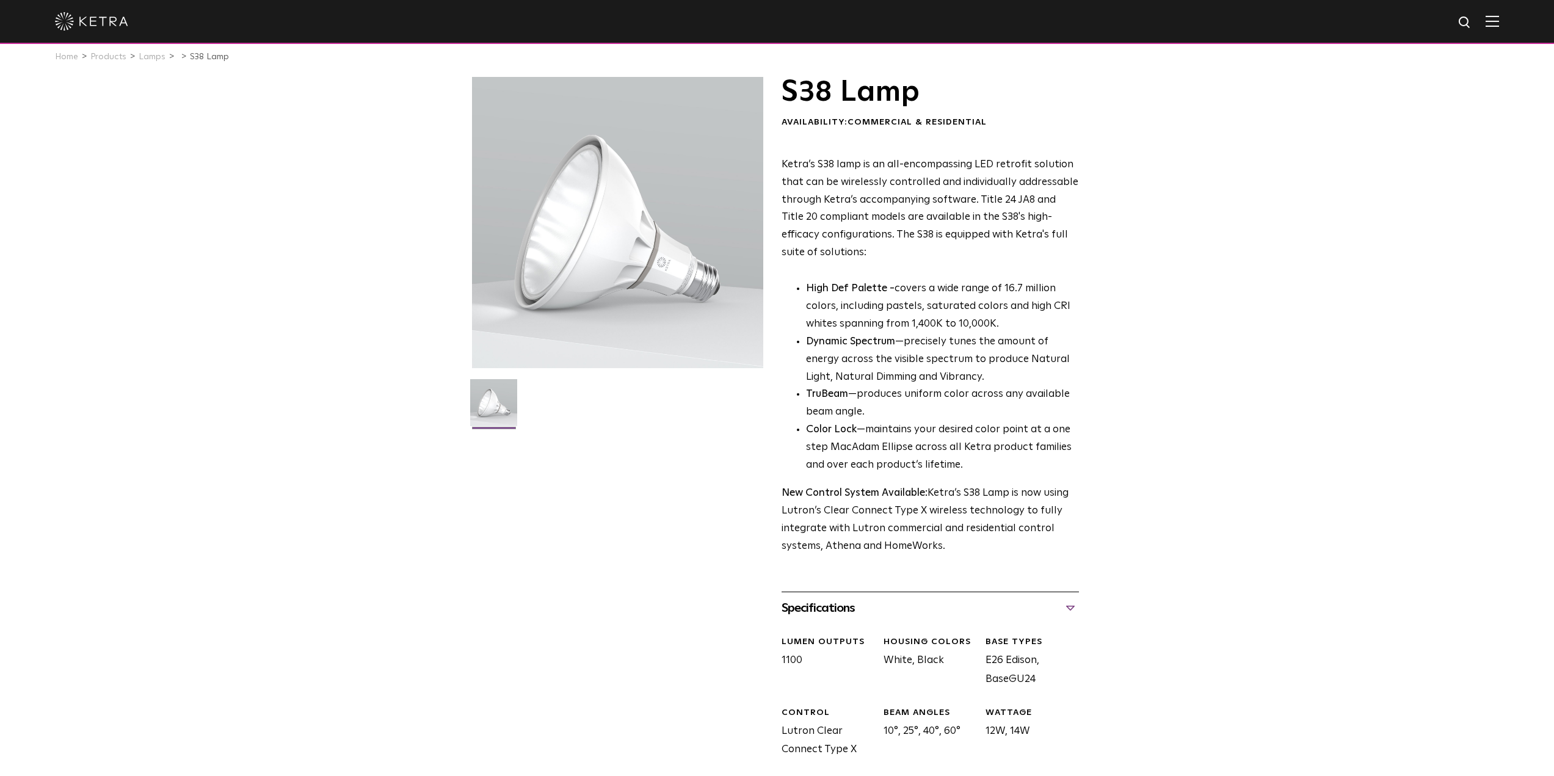
scroll to position [0, 0]
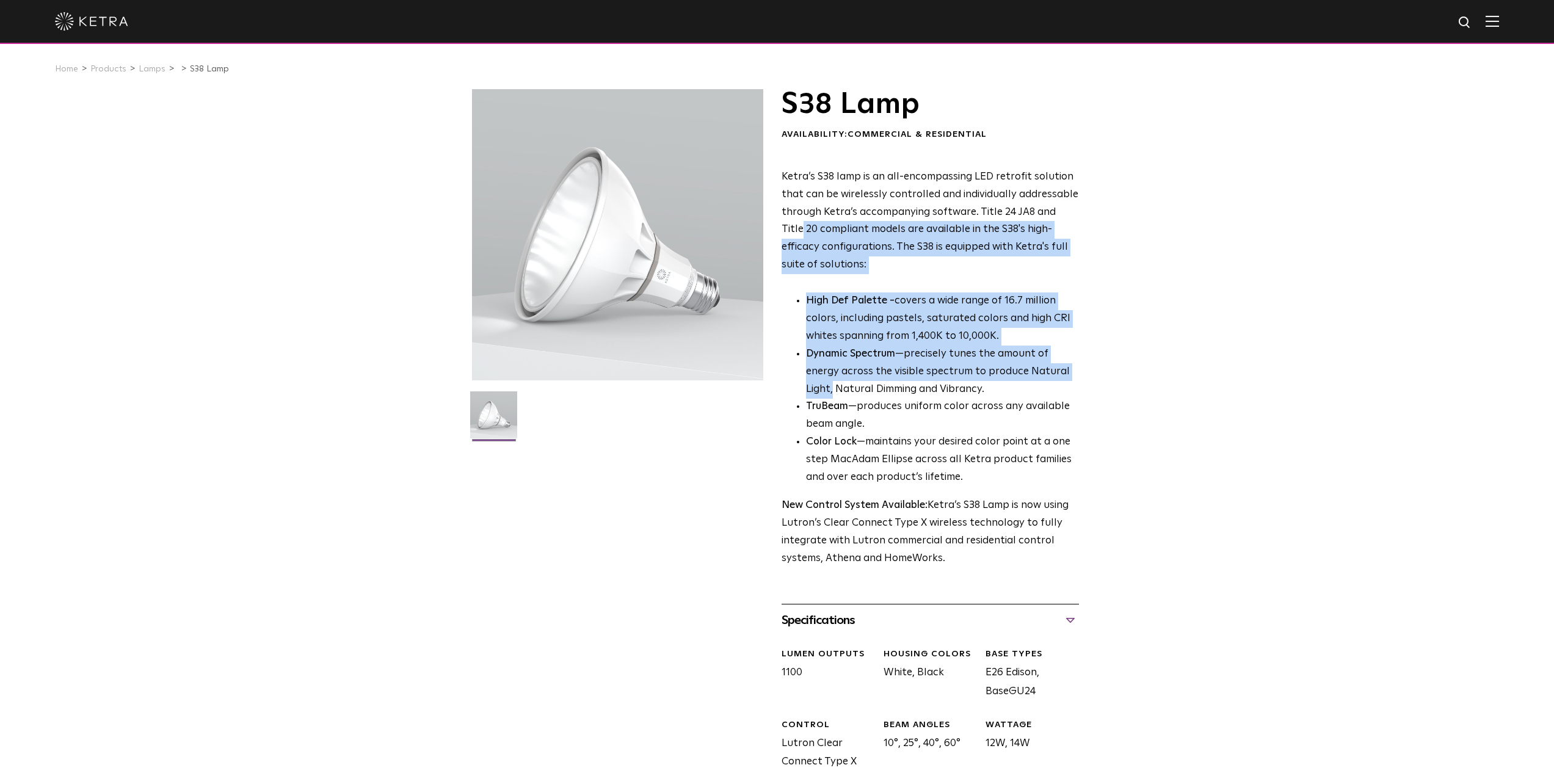
drag, startPoint x: 1095, startPoint y: 207, endPoint x: 1178, endPoint y: 366, distance: 179.2
click at [1178, 366] on div "S38 Lamp Availability: Commercial & Residential Ketra’s S38 lamp is an all-enco…" at bounding box center [777, 532] width 1554 height 886
click at [1162, 368] on div "S38 Lamp Availability: Commercial & Residential Ketra’s S38 lamp is an all-enco…" at bounding box center [777, 532] width 1554 height 886
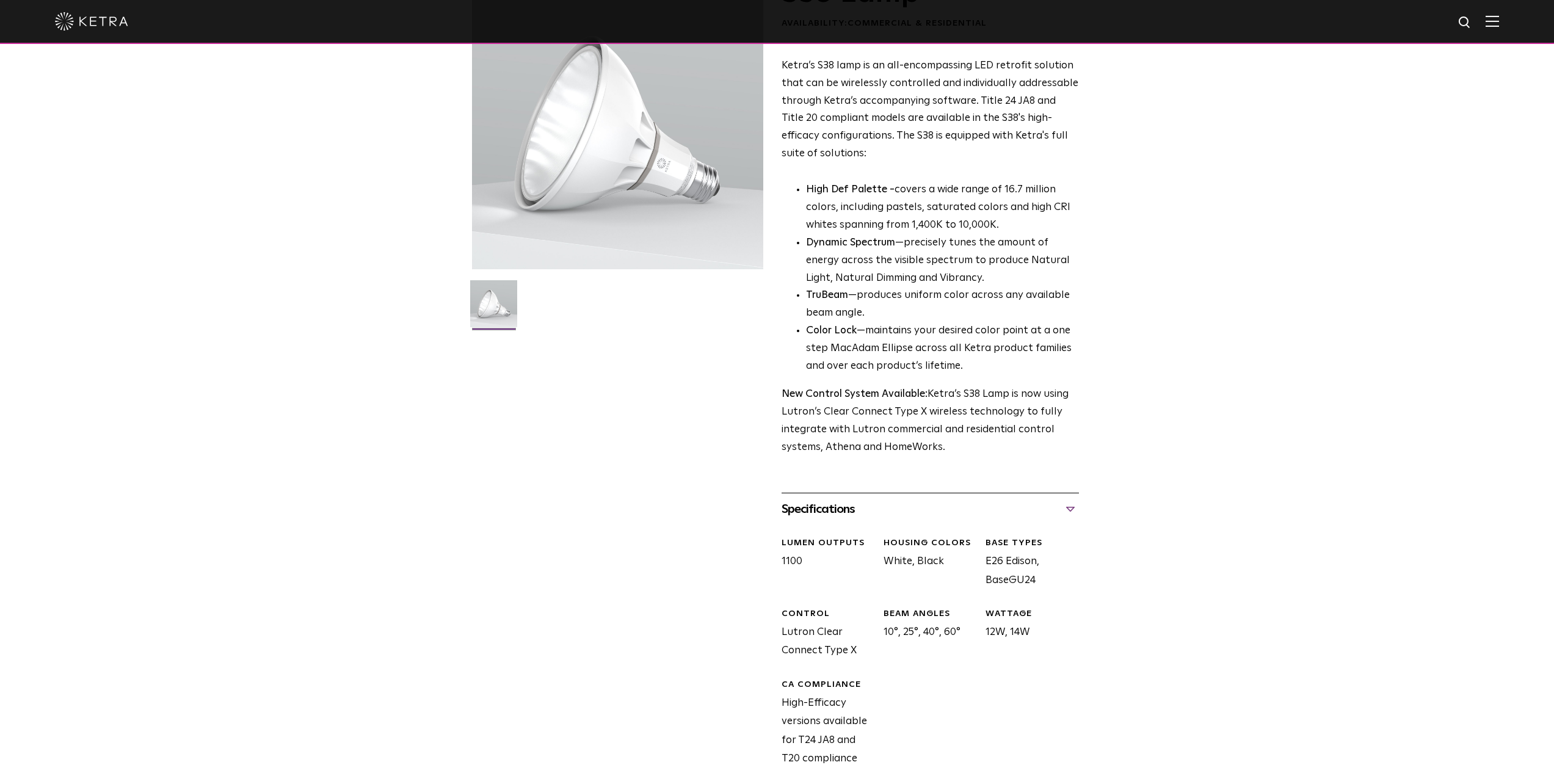
scroll to position [183, 0]
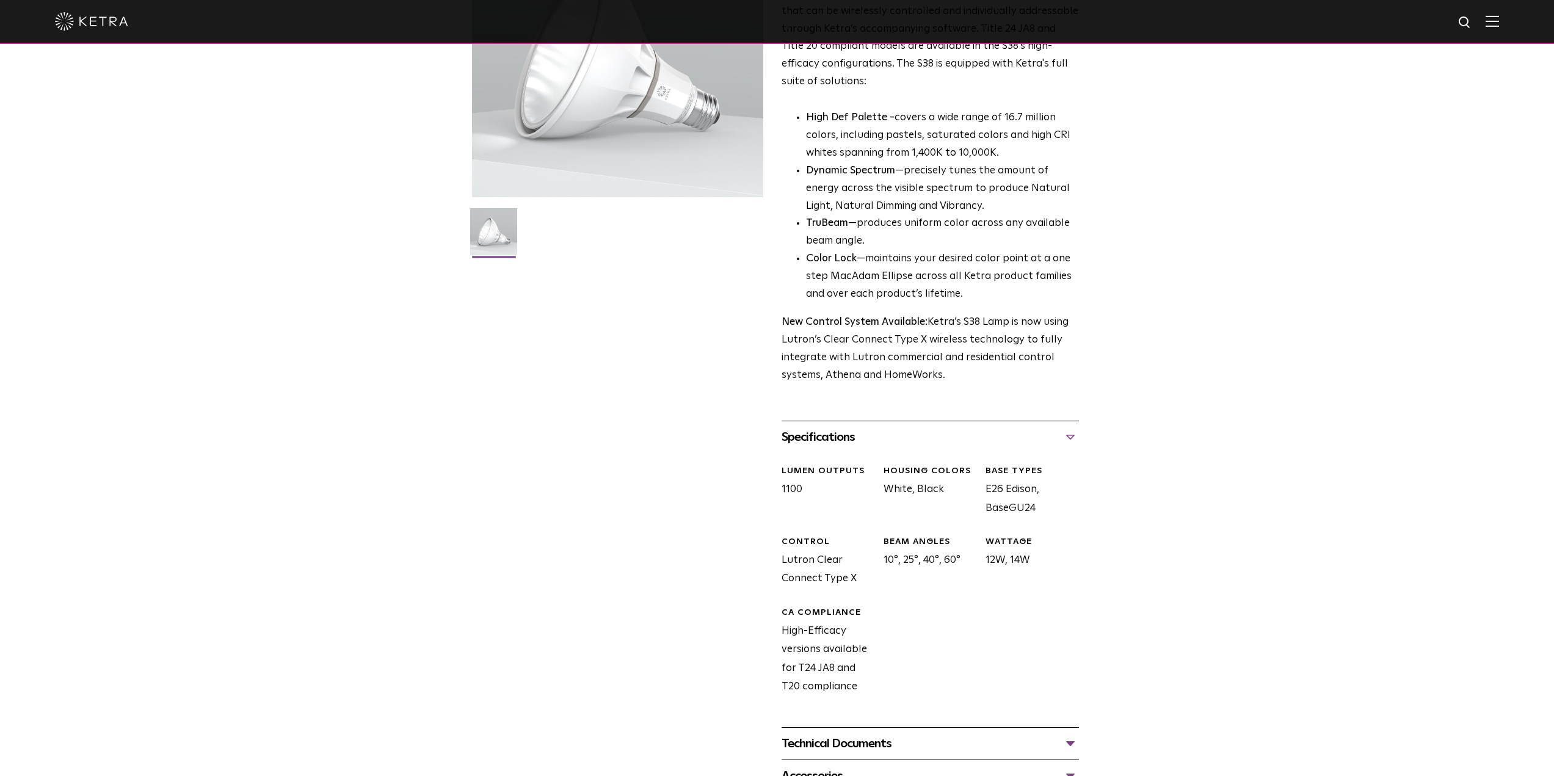
drag, startPoint x: 790, startPoint y: 466, endPoint x: 1058, endPoint y: 559, distance: 283.1
click at [1058, 559] on div "LUMEN OUTPUTS 1100 HOUSING COLORS White, Black BASE TYPES E26 Edison, BaseGU24 …" at bounding box center [925, 590] width 307 height 274
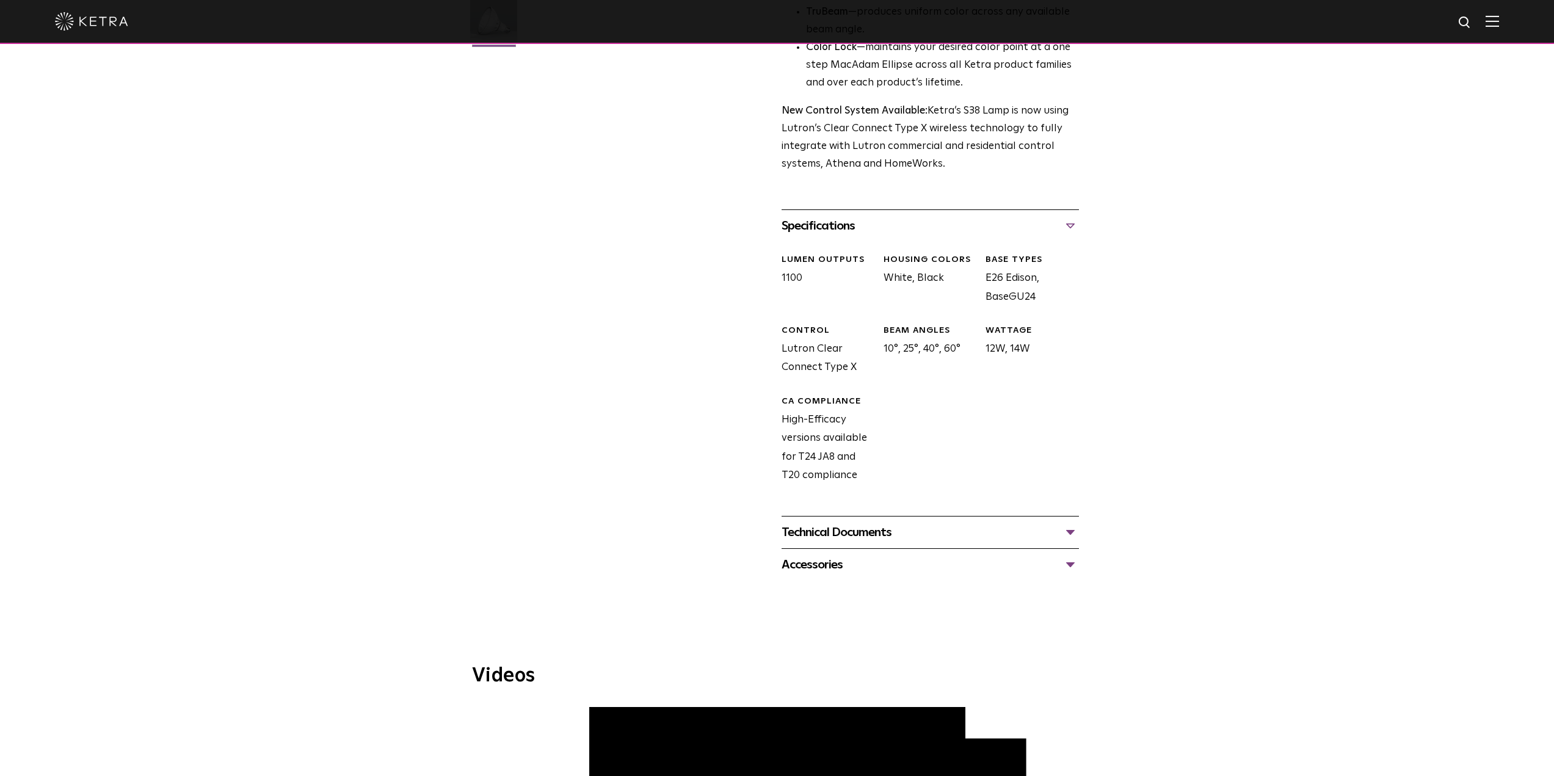
scroll to position [427, 0]
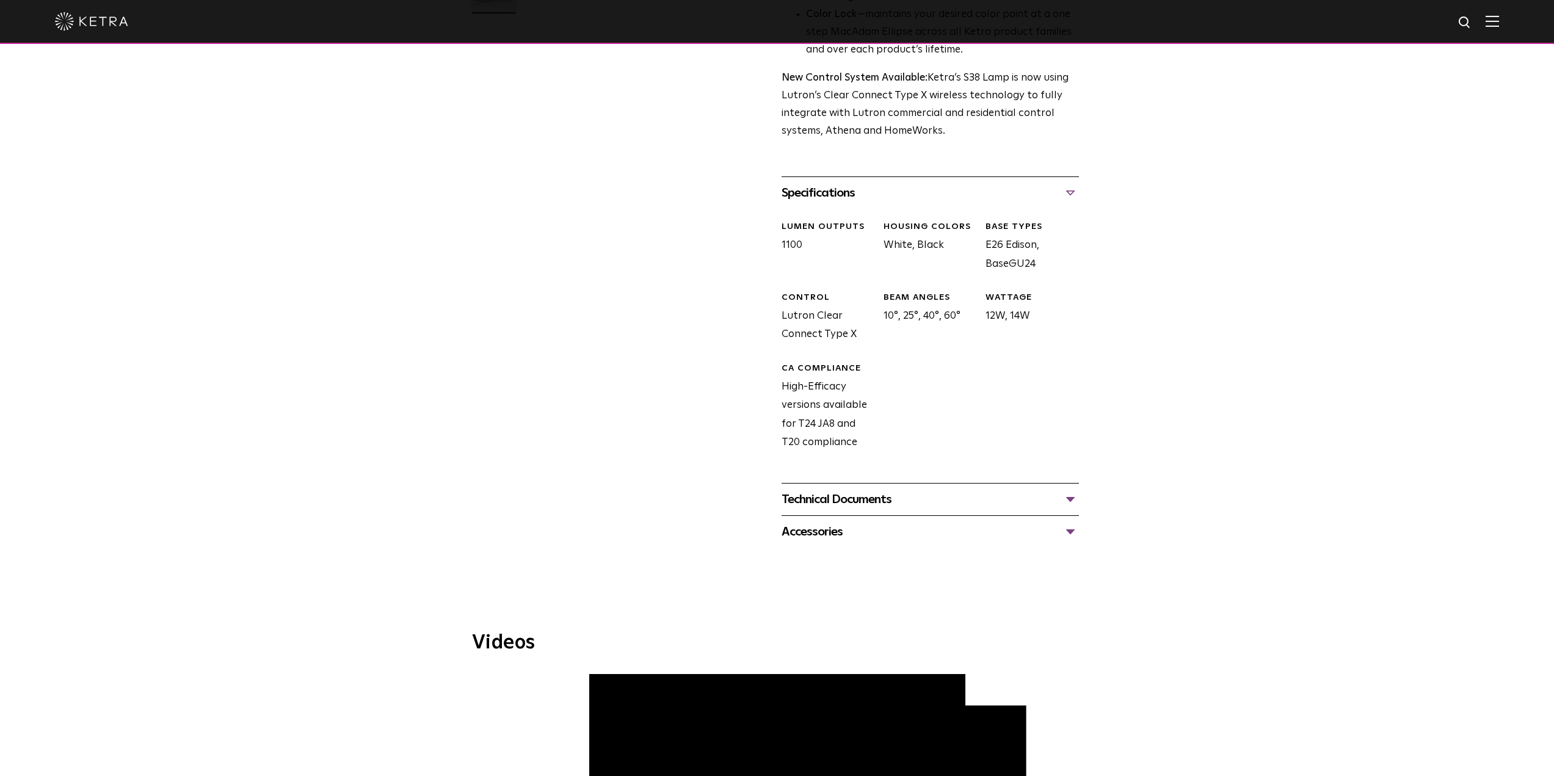
click at [1070, 498] on div "Technical Documents" at bounding box center [930, 500] width 297 height 20
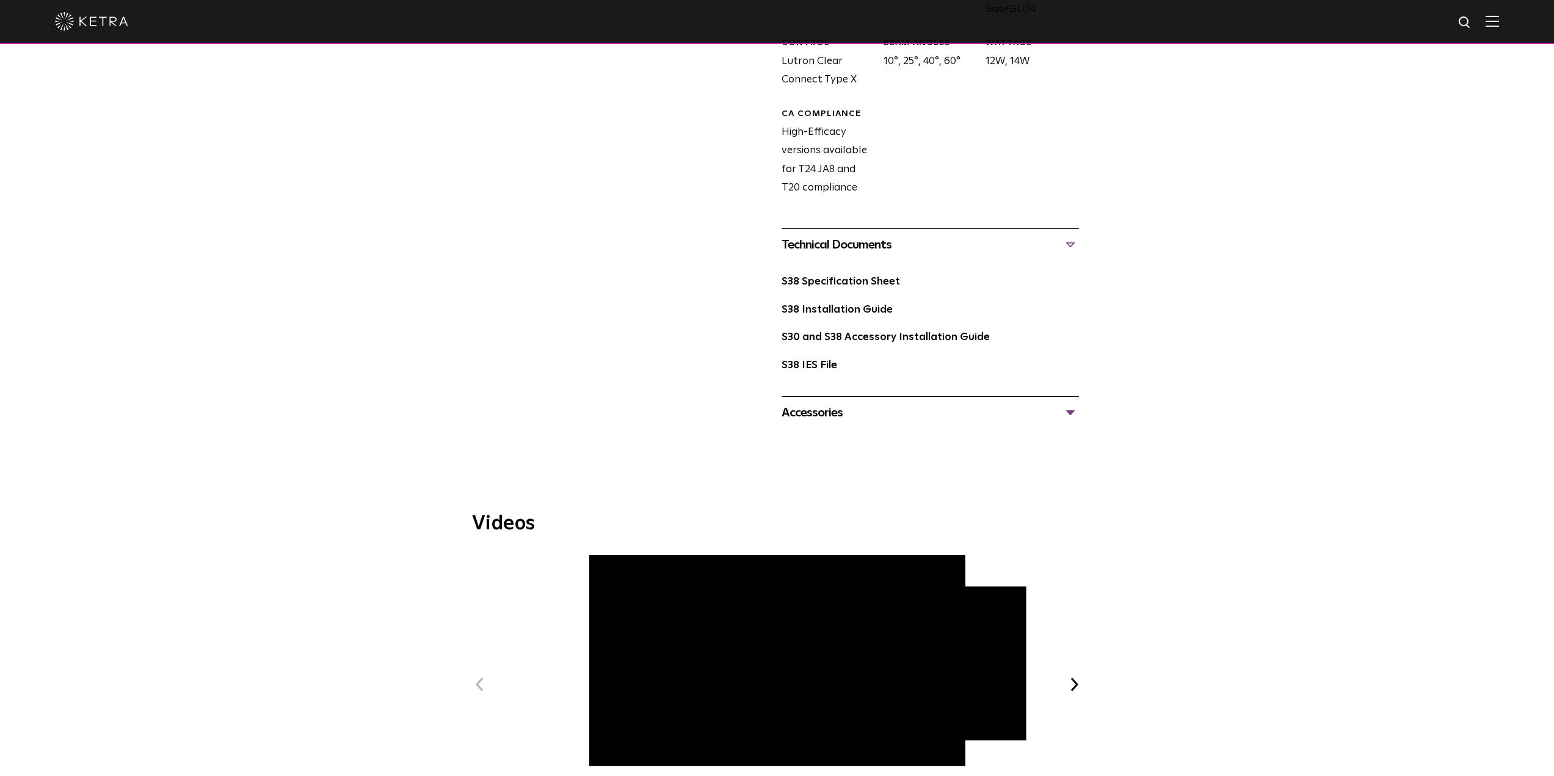
scroll to position [733, 0]
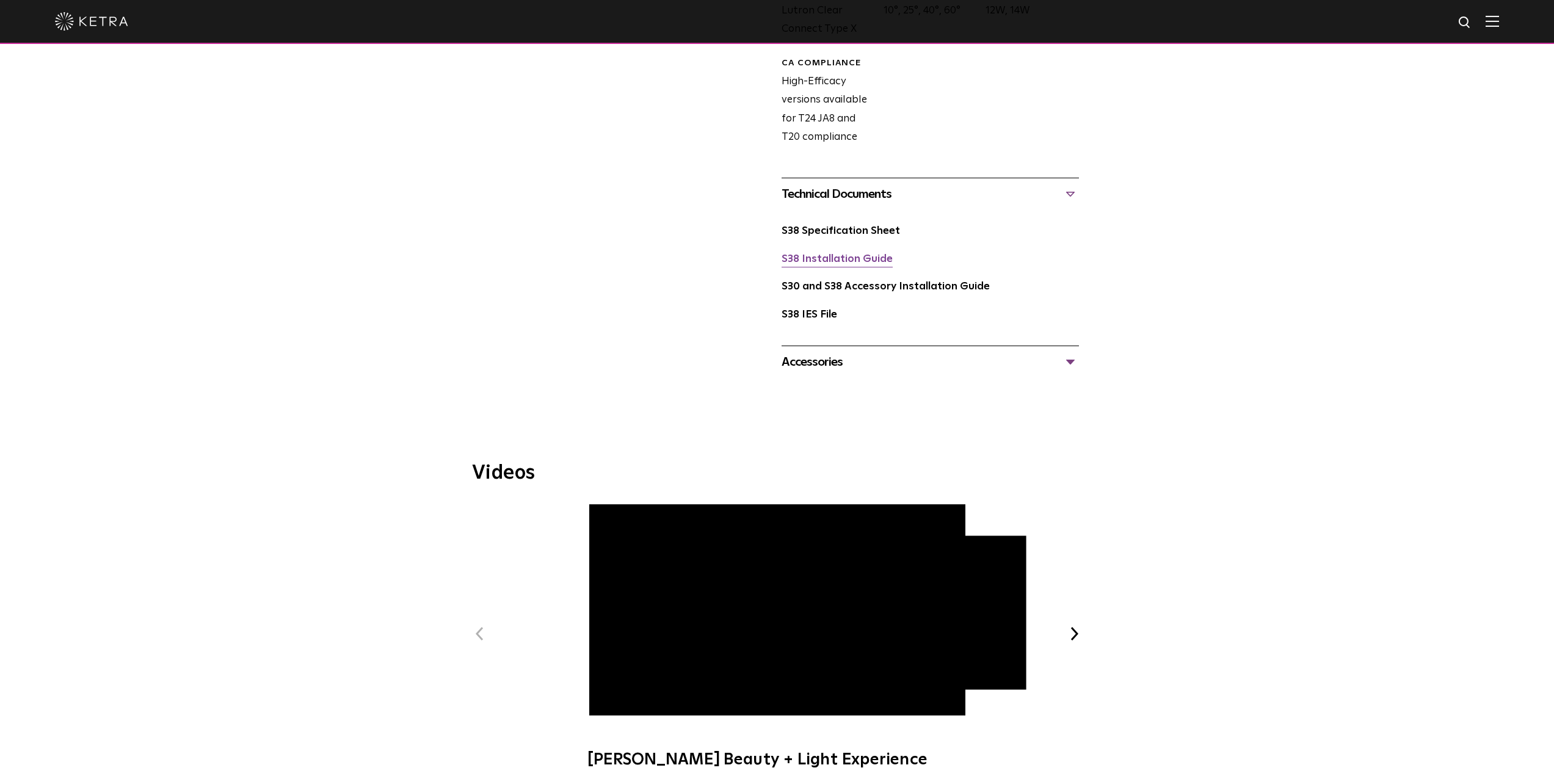
click at [849, 261] on link "S38 Installation Guide" at bounding box center [837, 259] width 111 height 10
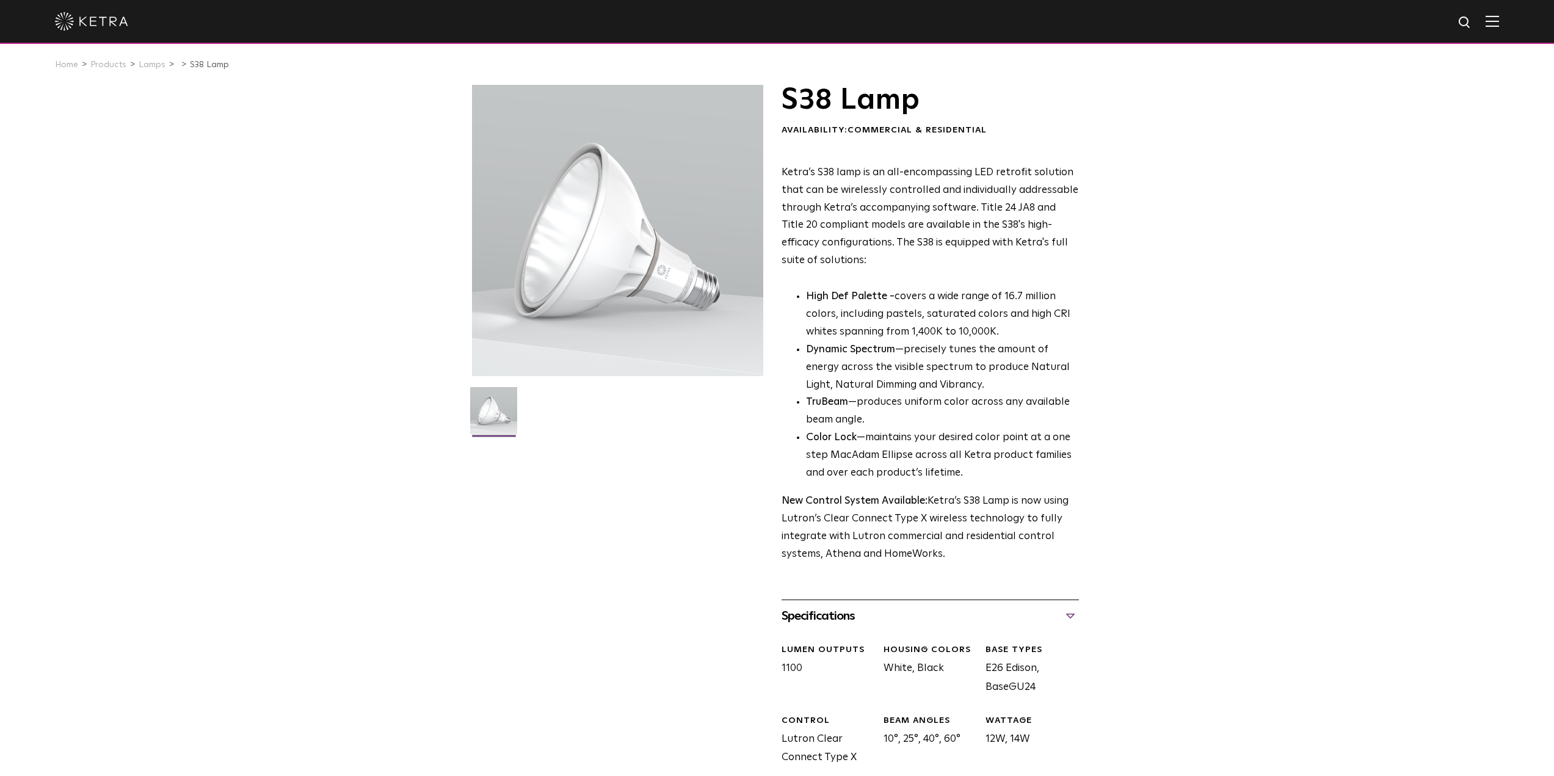
scroll to position [0, 0]
